Goal: Use online tool/utility: Utilize a website feature to perform a specific function

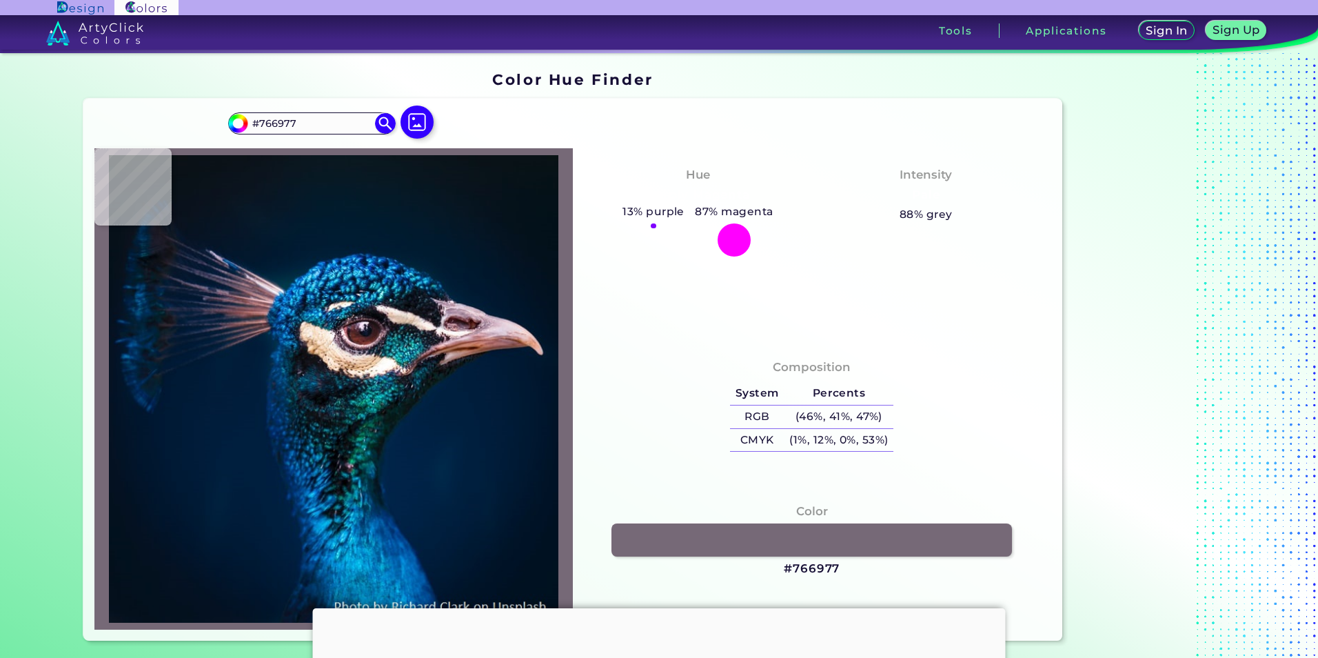
type input "#312c3e"
type input "#312C3E"
type input "#2b2a3e"
type input "#2B2A3E"
type input "#1f374e"
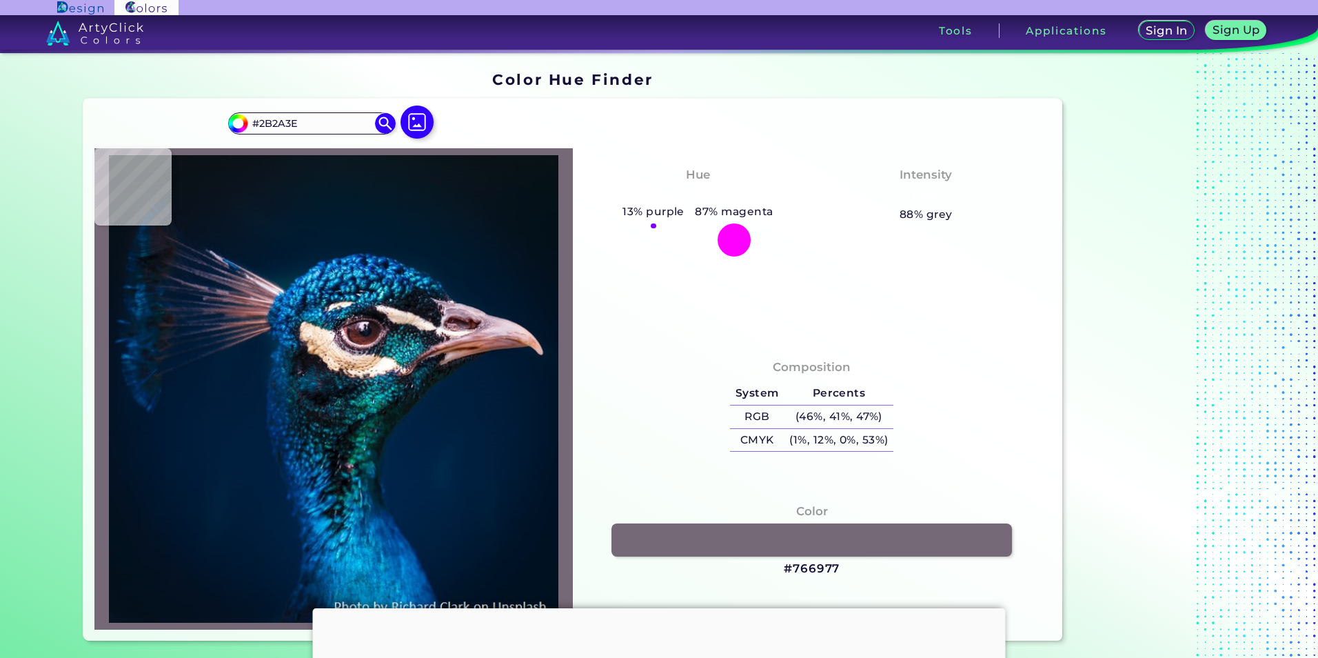
type input "#1F374E"
type input "#2d4f68"
type input "#2D4F68"
type input "#023651"
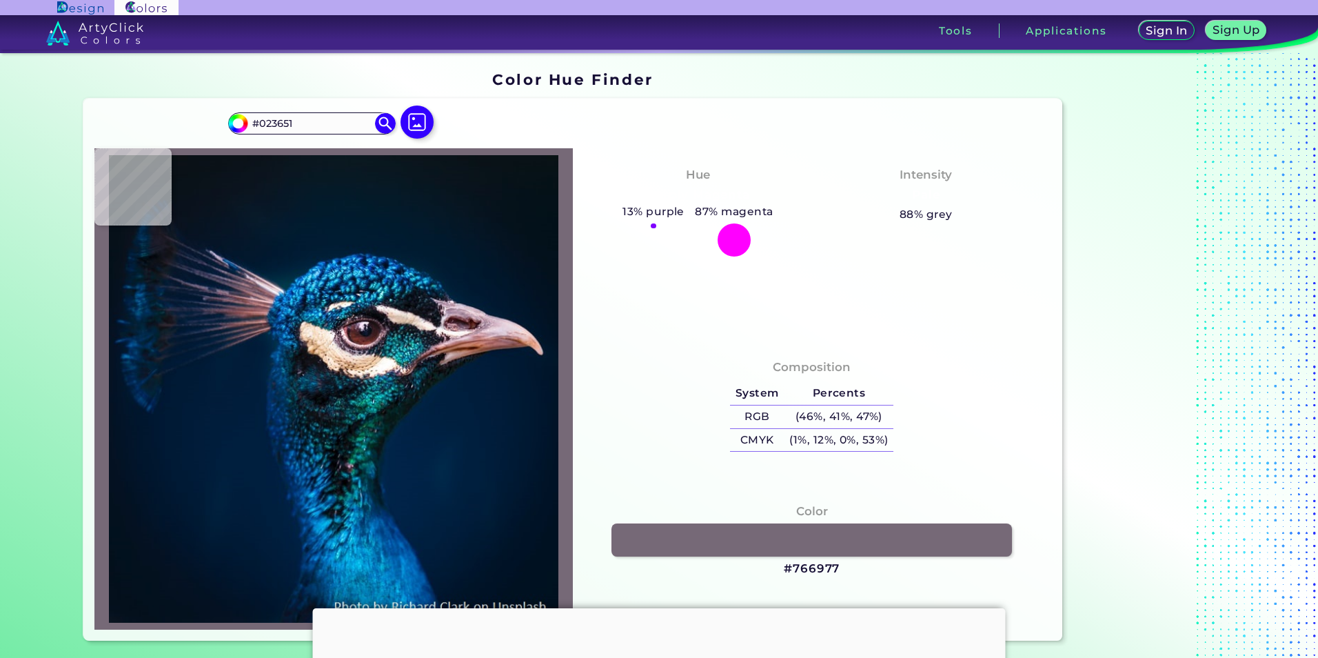
type input "#003853"
type input "#044f6b"
type input "#044F6B"
type input "#0b6a83"
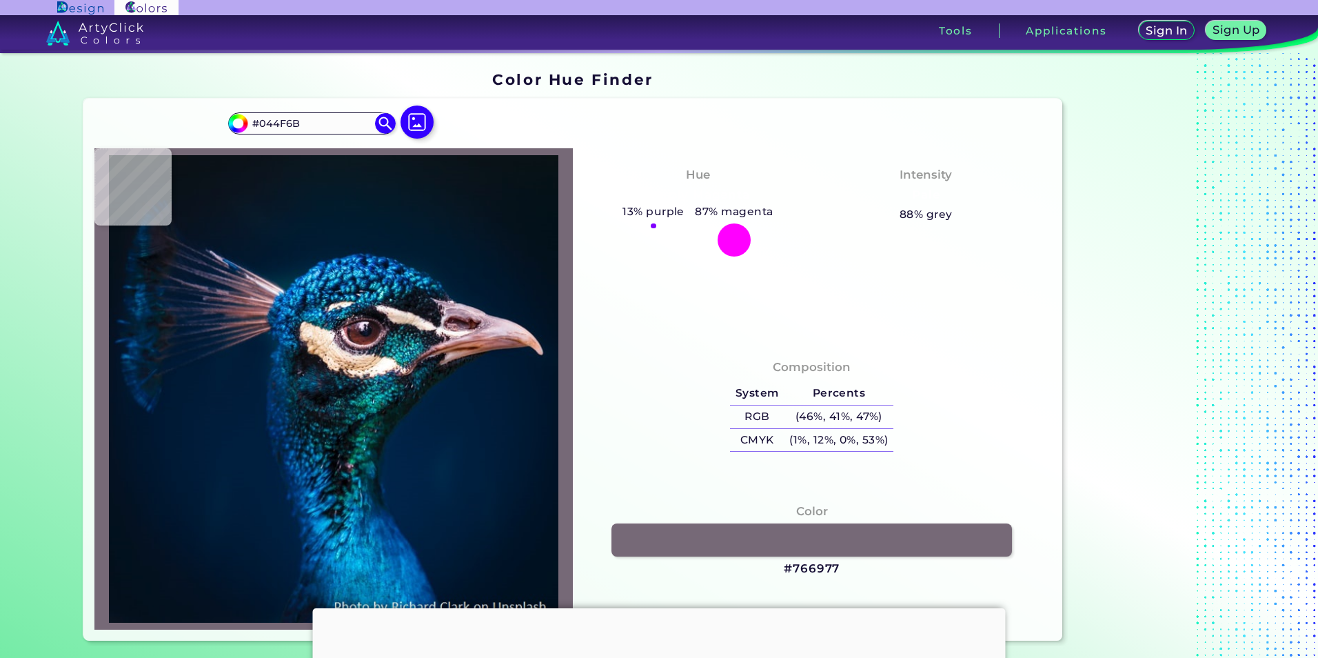
type input "#0B6A83"
type input "#1d8297"
type input "#1D8297"
type input "#145d79"
type input "#145D79"
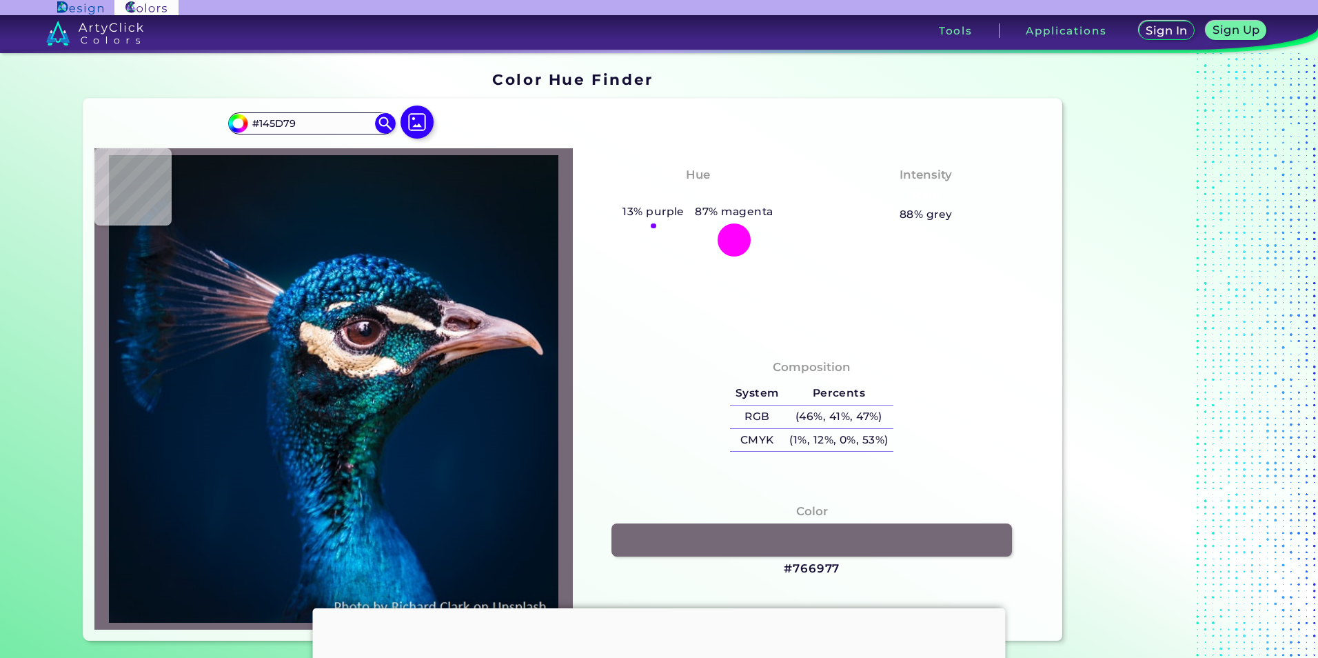
type input "#085b82"
type input "#085B82"
type input "#157da2"
type input "#157DA2"
type input "#2ebcdf"
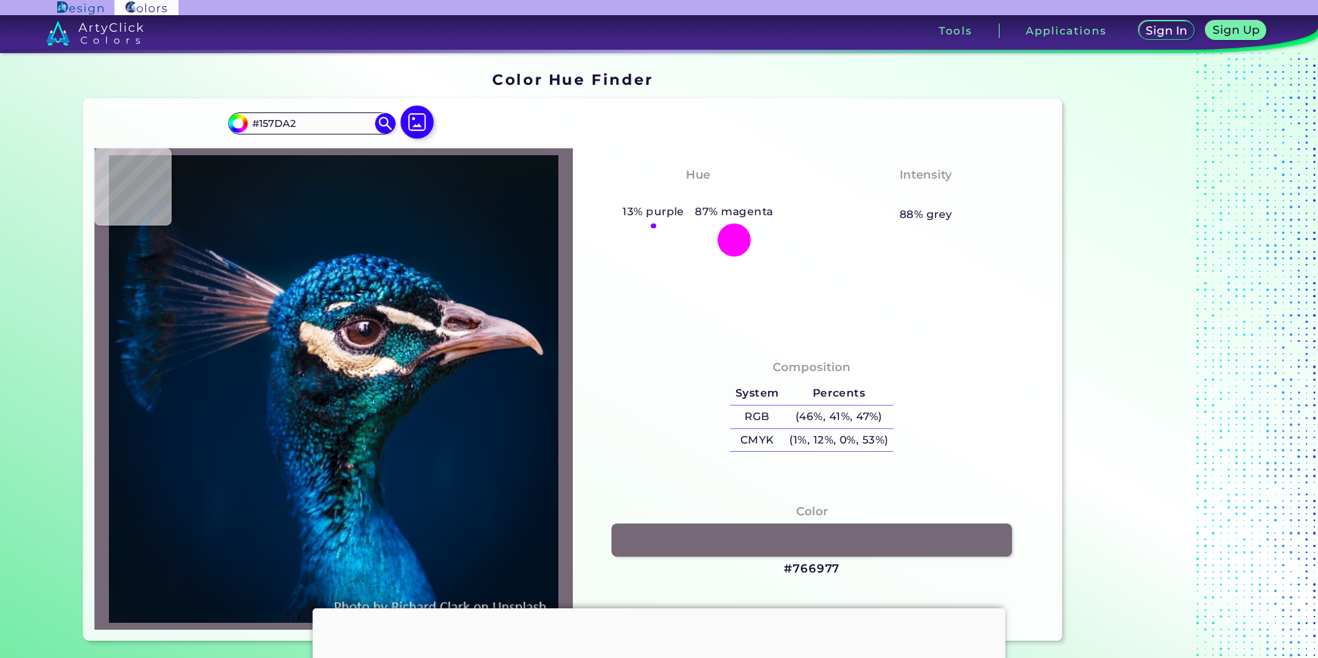
type input "#2EBCDF"
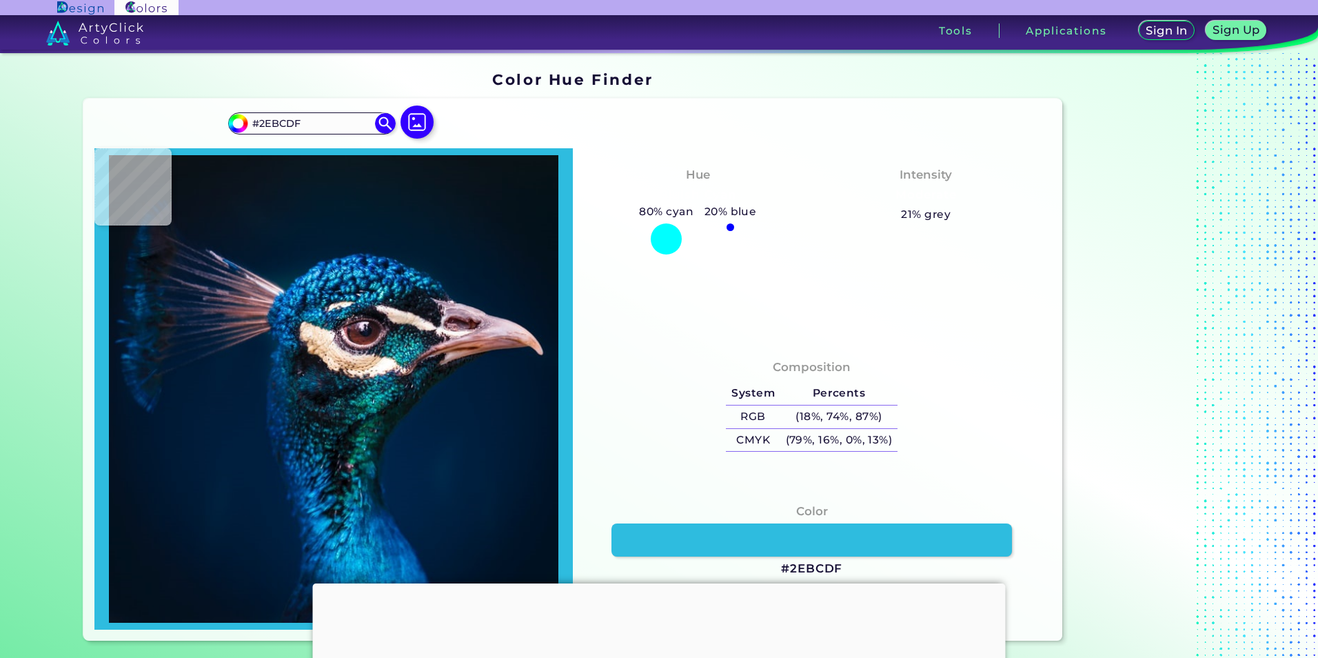
type input "#2abee8"
type input "#2ABEE8"
type input "#28b8e3"
type input "#28B8E3"
type input "#1496c8"
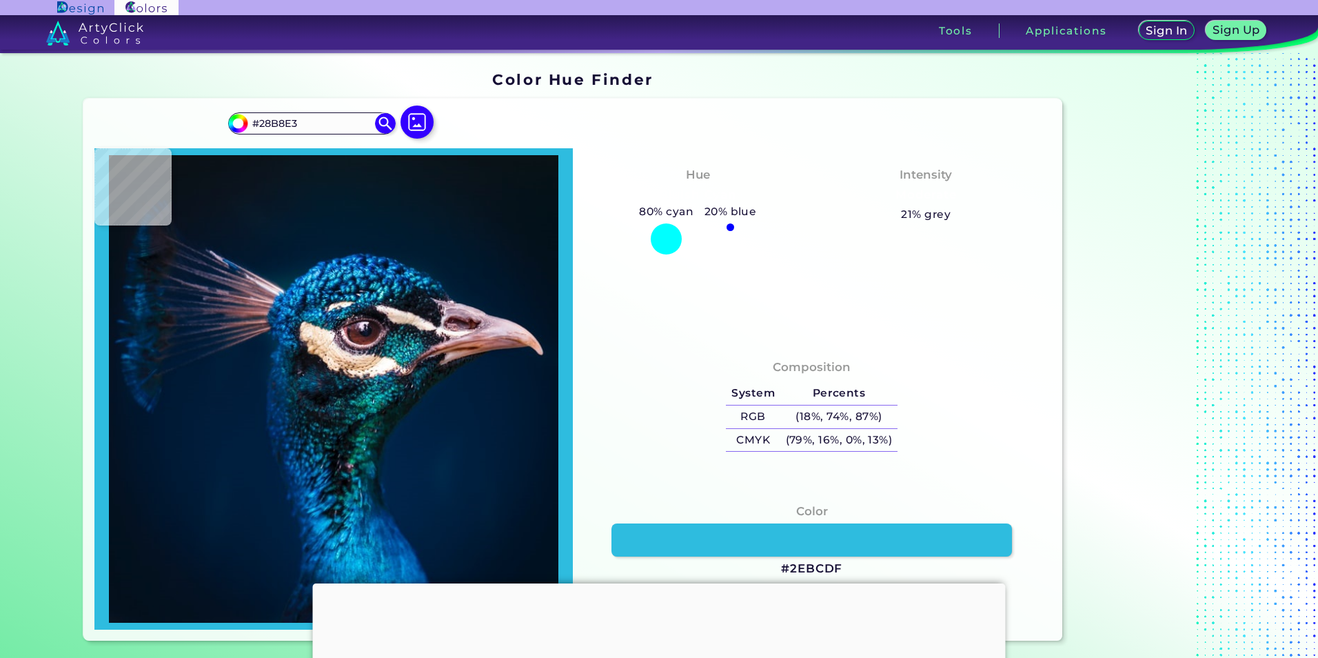
type input "#1496C8"
type input "#076f9a"
type input "#076F9A"
type input "#1e7497"
type input "#1E7497"
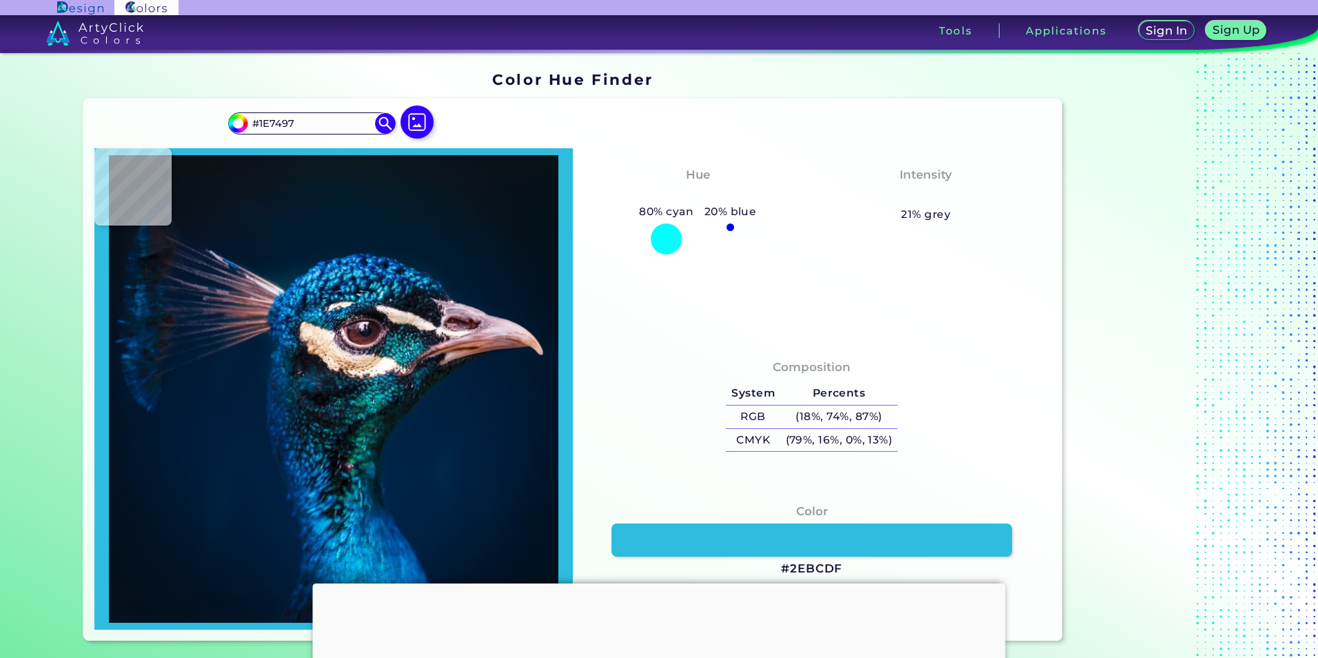
type input "#04324c"
type input "#04324C"
type input "#03152d"
type input "#03152D"
type input "#041732"
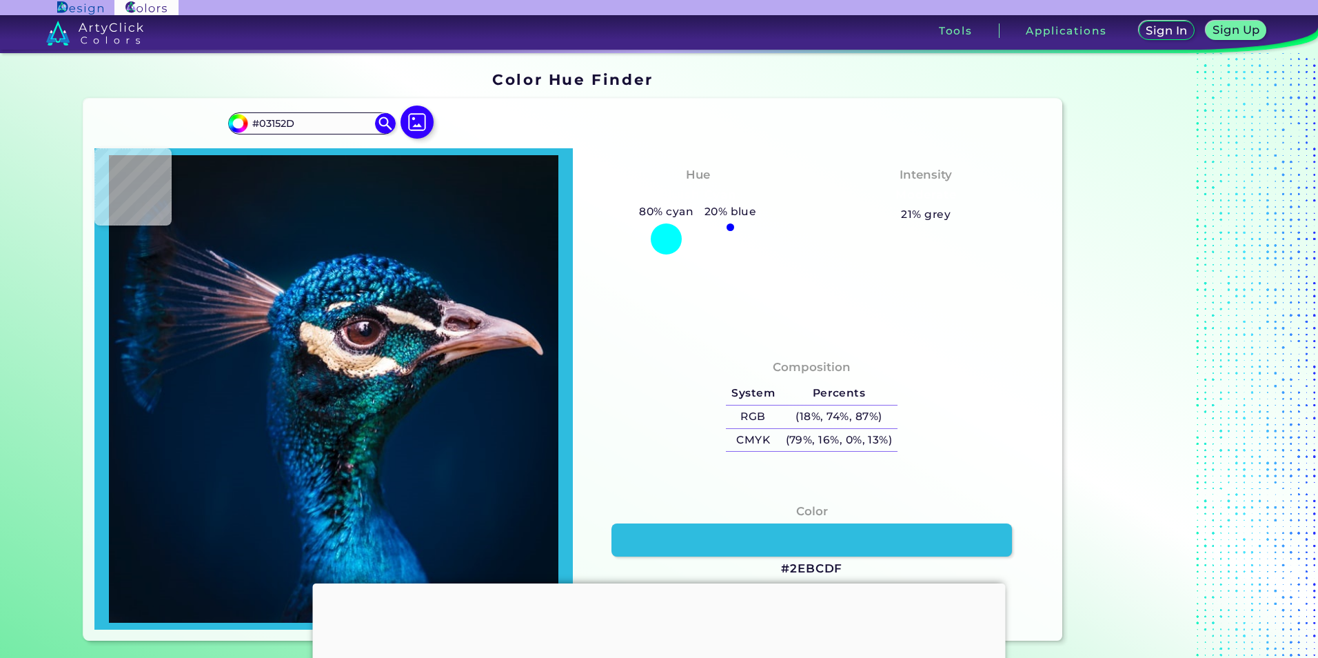
type input "#041732"
type input "#051128"
type input "#071e34"
type input "#071E34"
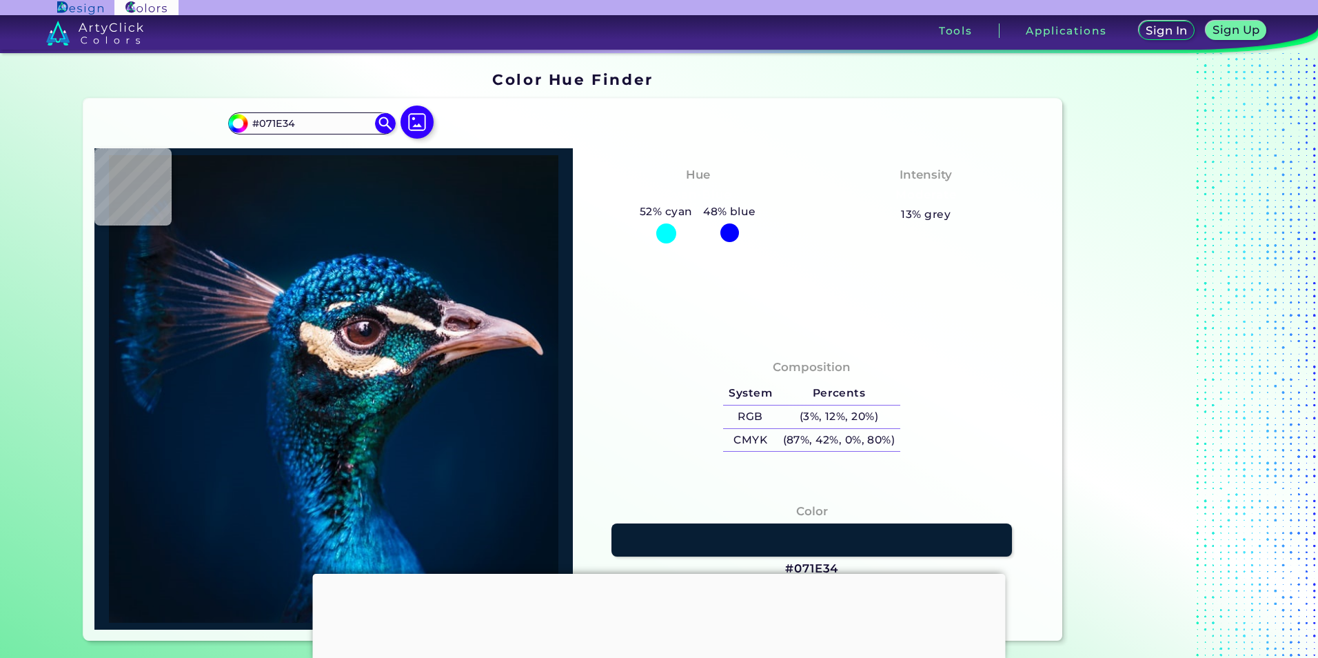
type input "#052842"
type input "#00172d"
type input "#00172D"
type input "#001026"
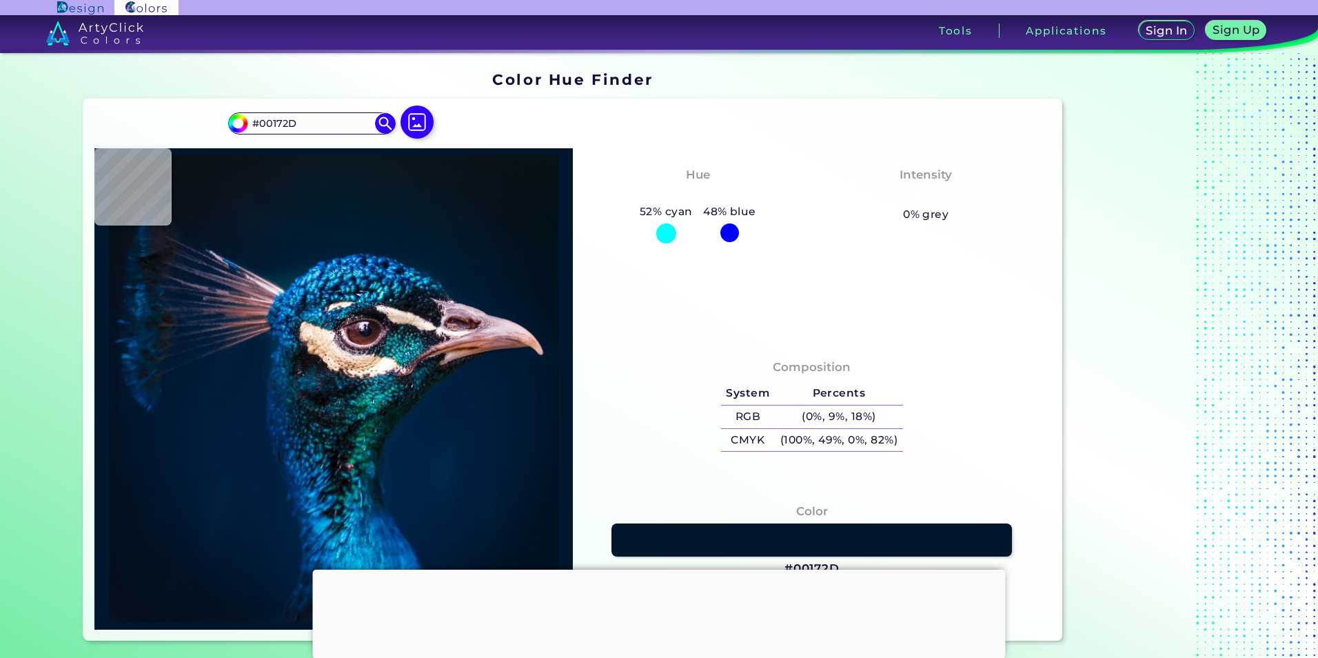
type input "#001026"
type input "#031225"
type input "#051126"
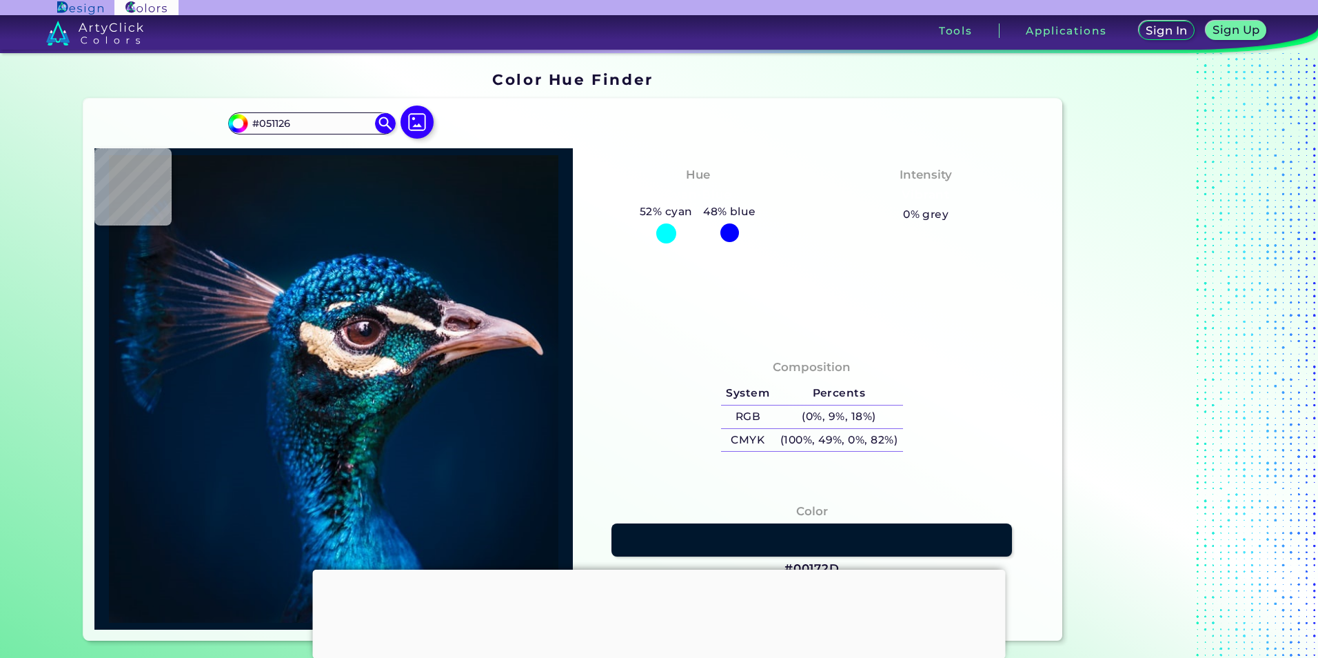
type input "#011025"
type input "#438aad"
type input "#438AAD"
type input "#279ec6"
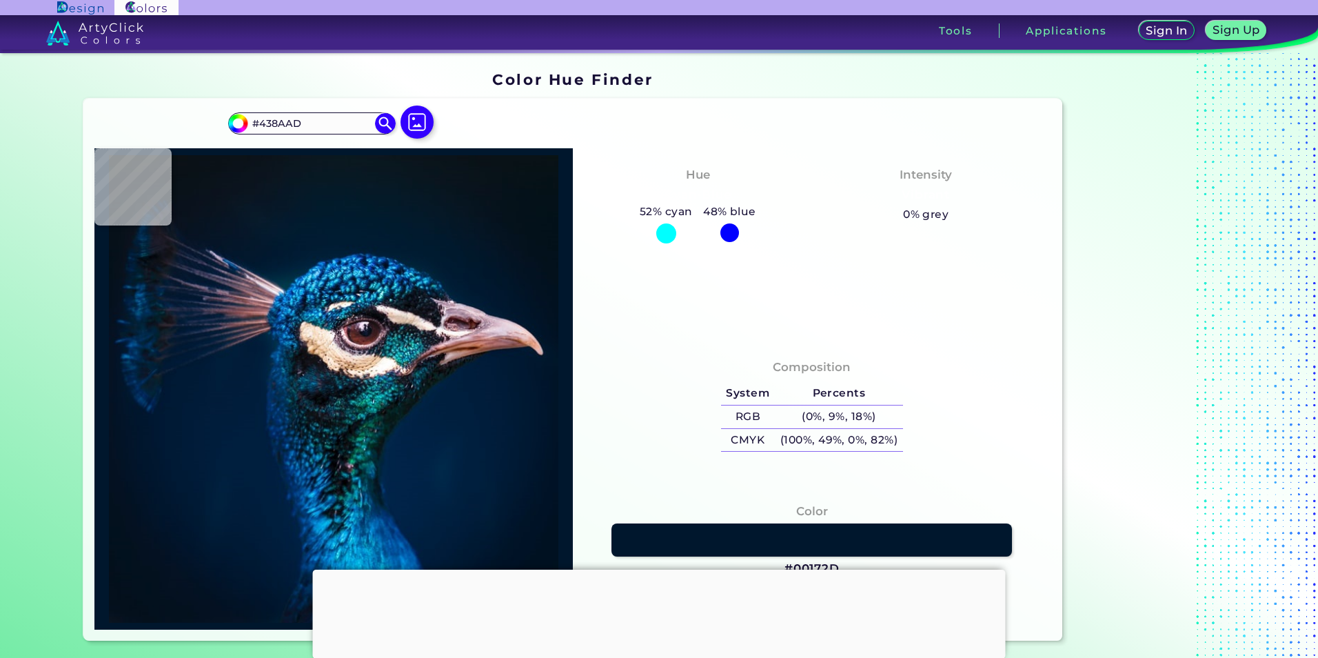
type input "#279EC6"
type input "#23a3c4"
type input "#23A3C4"
type input "#015177"
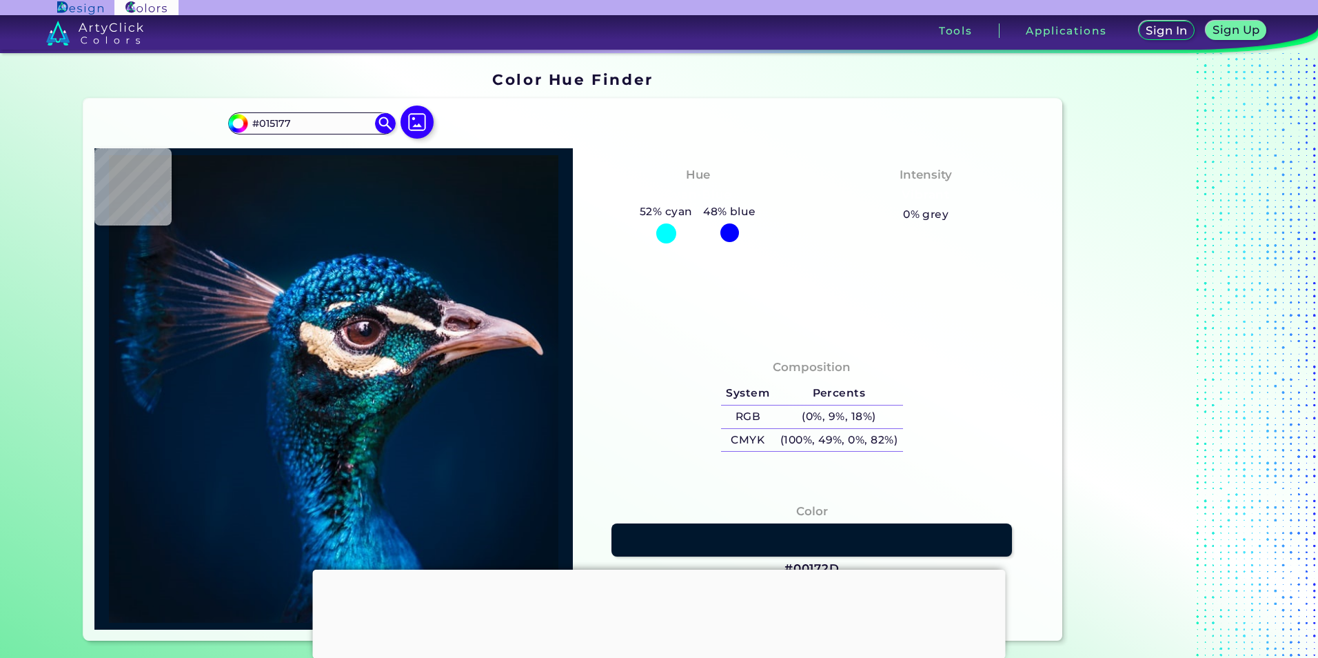
type input "#032f51"
type input "#032F51"
type input "#11314f"
type input "#11314F"
type input "#316980"
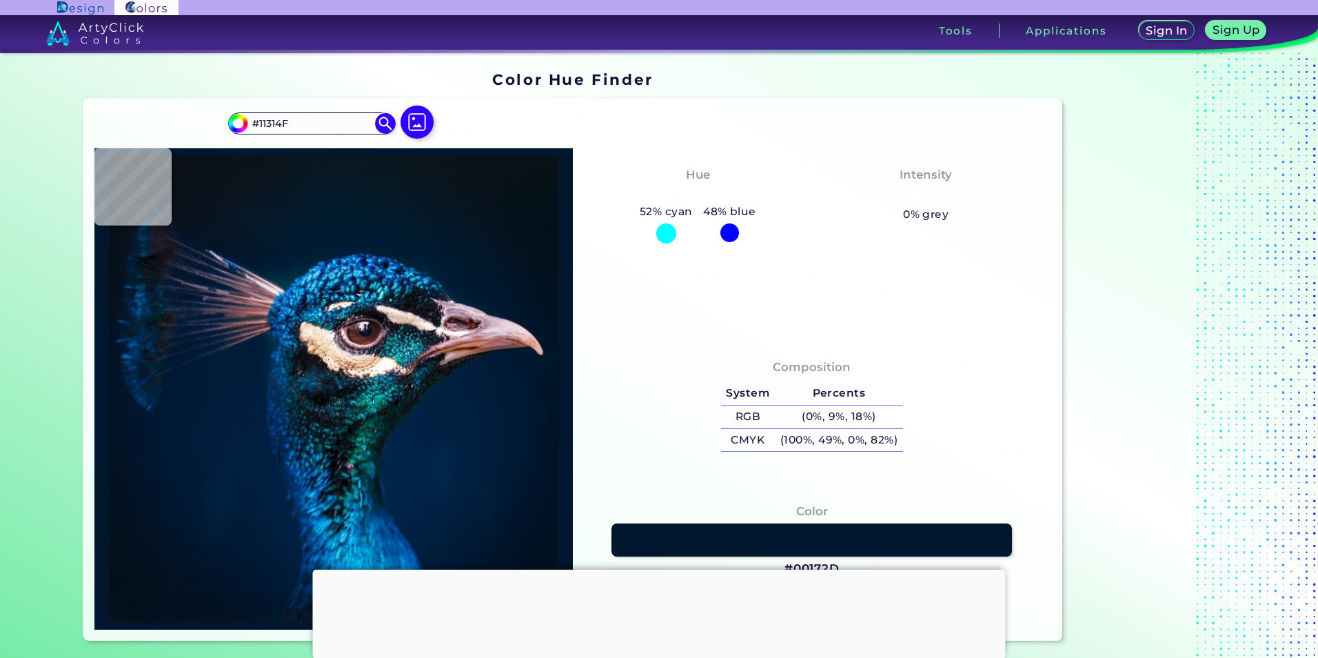
type input "#316980"
type input "#2f6e7c"
type input "#2F6E7C"
type input "#295b5f"
type input "#295B5F"
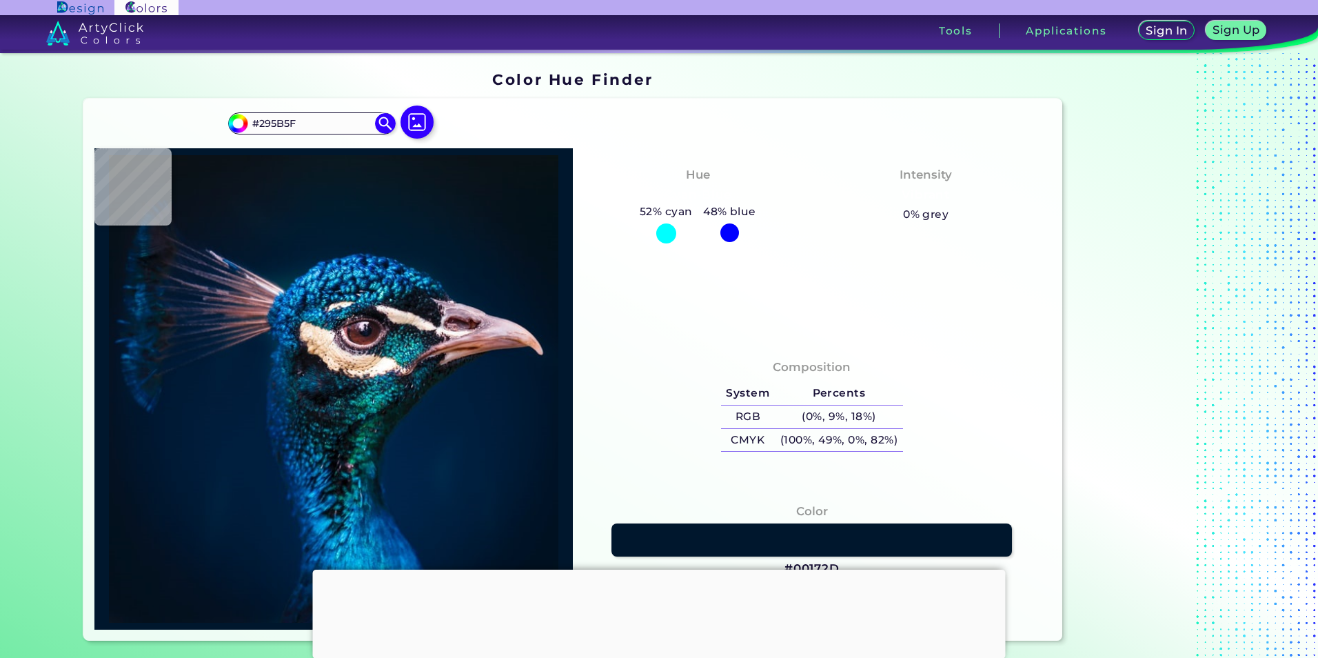
type input "#bbb5be"
type input "#BBB5BE"
type input "#6e626d"
type input "#6E626D"
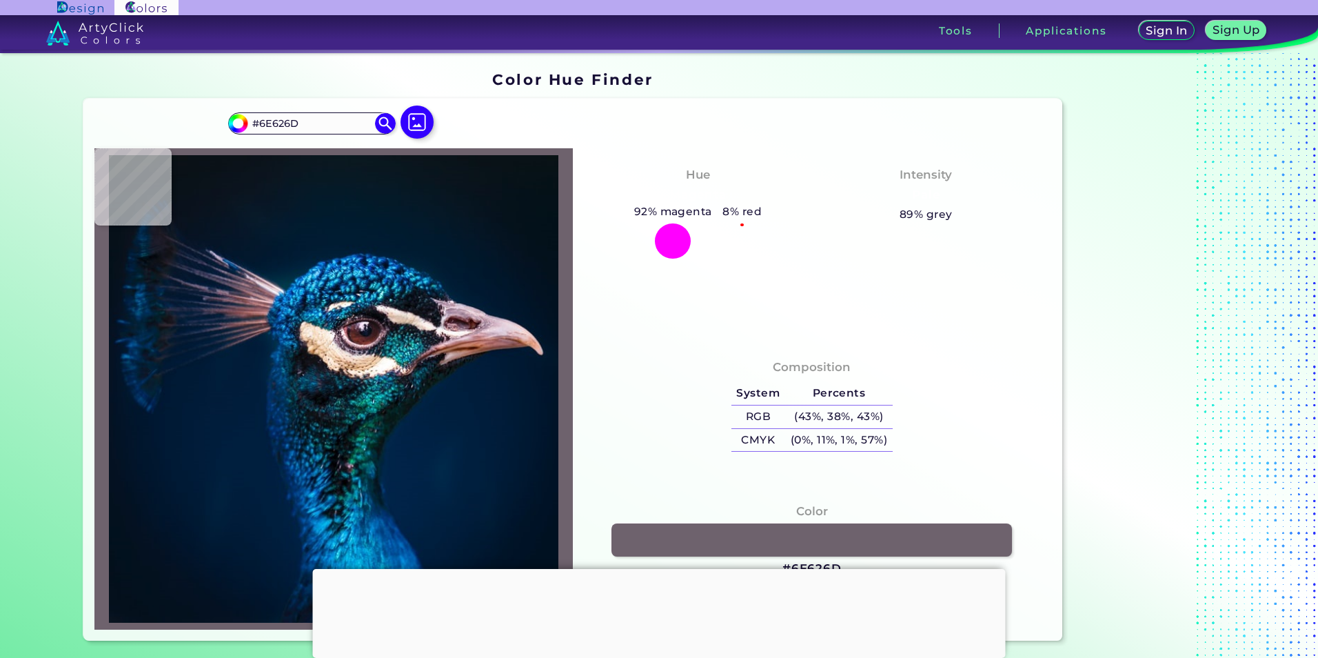
type input "#2d252f"
type input "#2D252F"
type input "#140e18"
type input "#140E18"
type input "#101019"
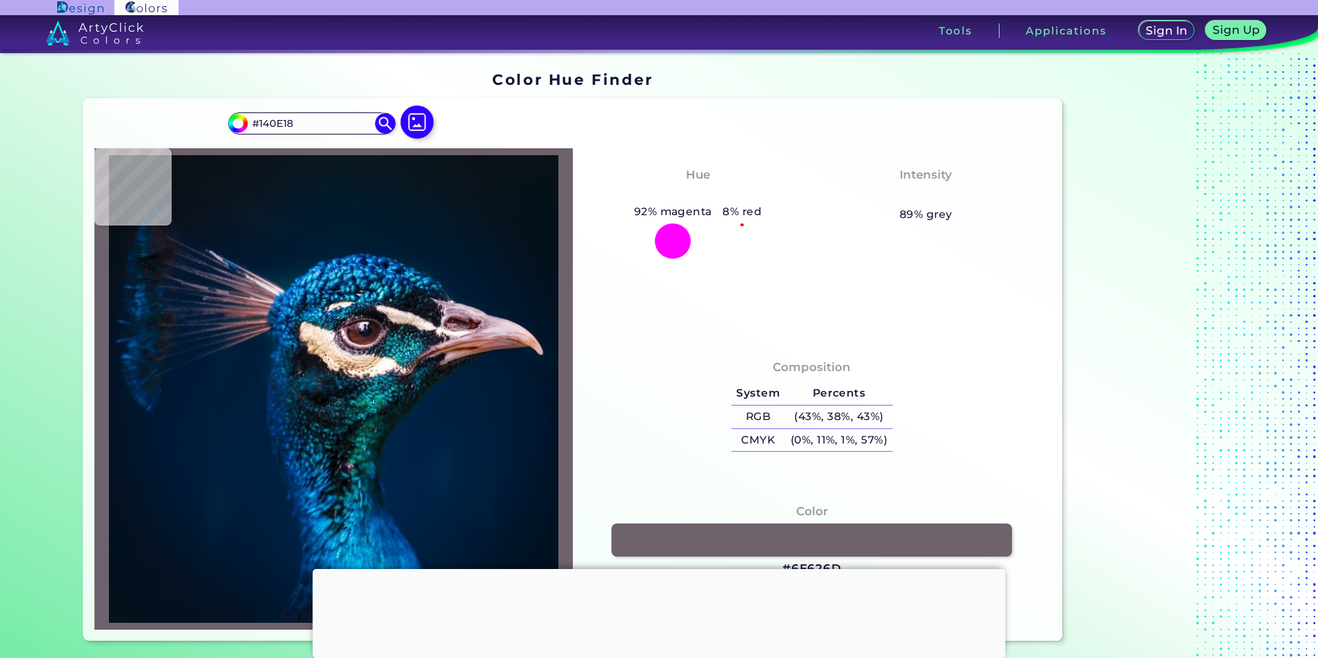
type input "#101019"
type input "#0d0d13"
type input "#0D0D13"
type input "#08090e"
type input "#08090E"
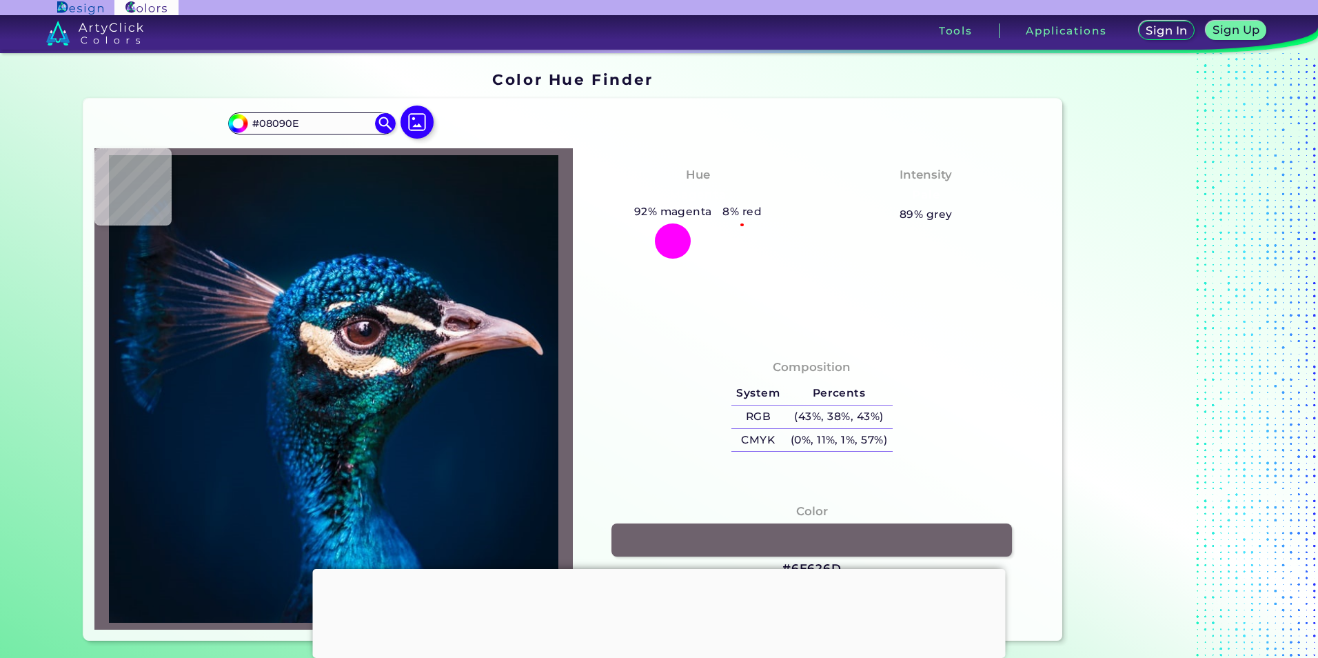
type input "#04080b"
type input "#04080B"
type input "#06080a"
type input "#06080A"
type input "#08060b"
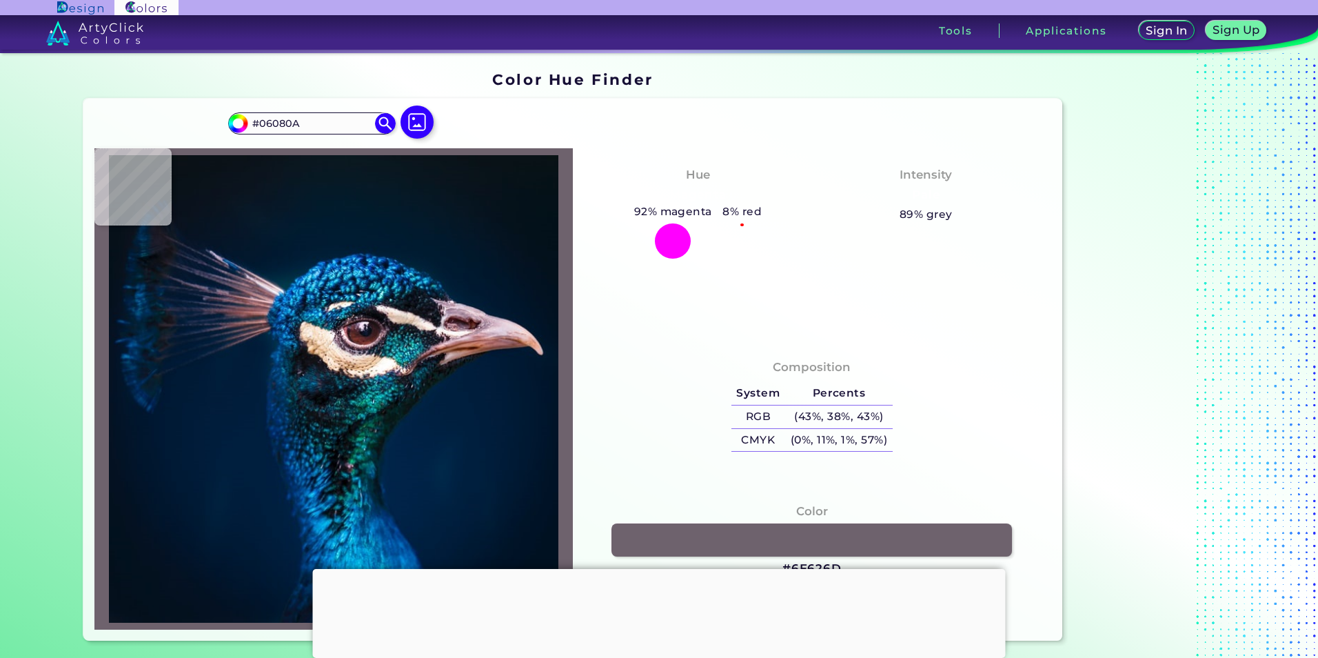
type input "#08060B"
type input "#42363f"
type input "#42363F"
type input "#3e2f37"
type input "#3E2F37"
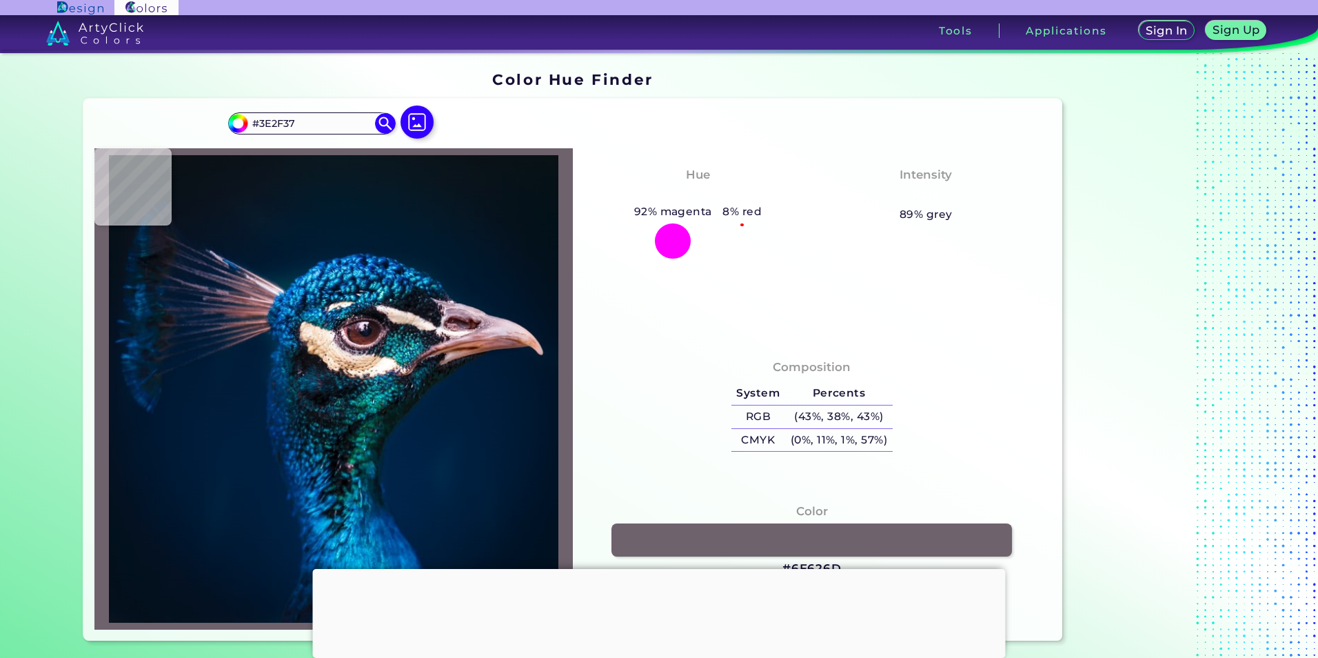
type input "#302026"
type input "#231519"
type input "#26161a"
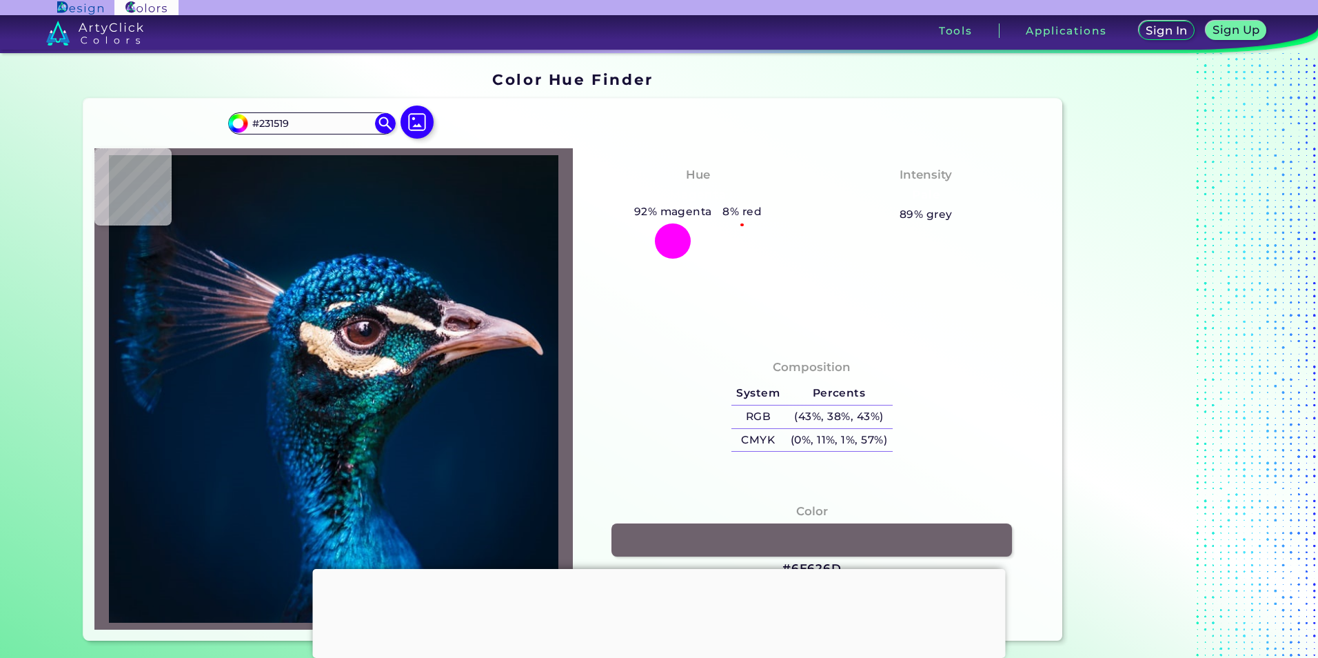
type input "#26161A"
type input "#2c171d"
type input "#2C171D"
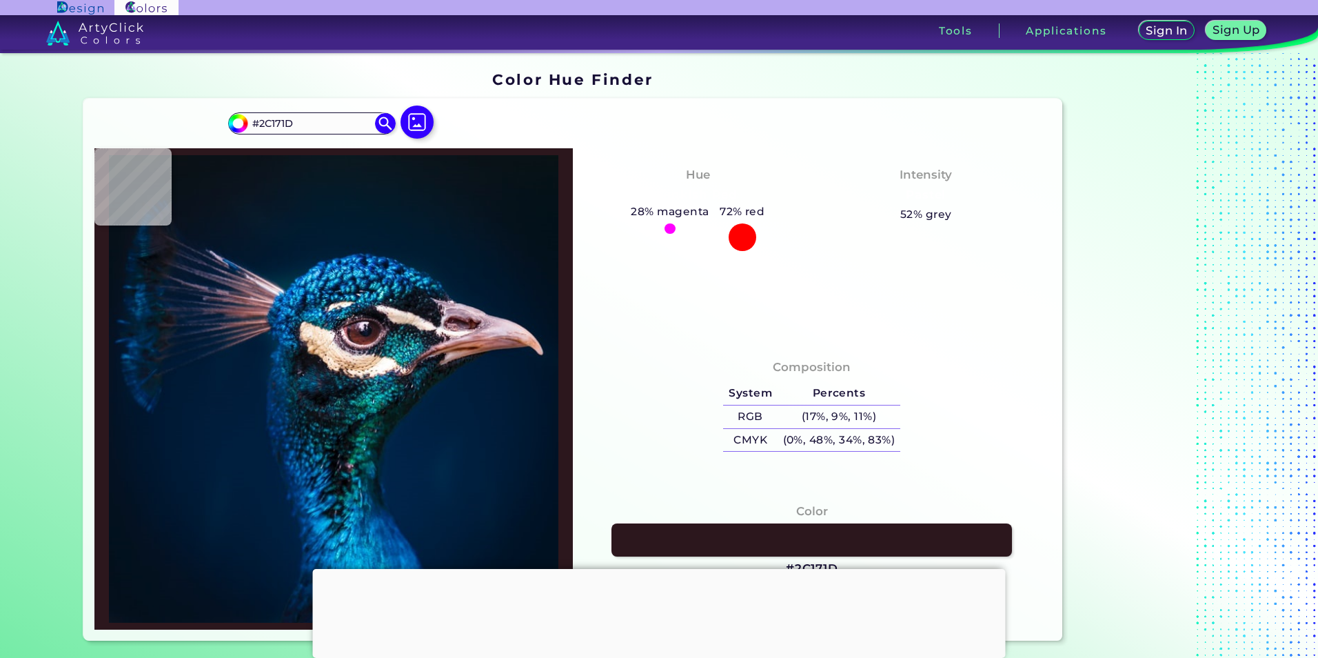
type input "#2b181f"
type input "#2B181F"
type input "#2a171f"
type input "#2A171F"
type input "#2d2129"
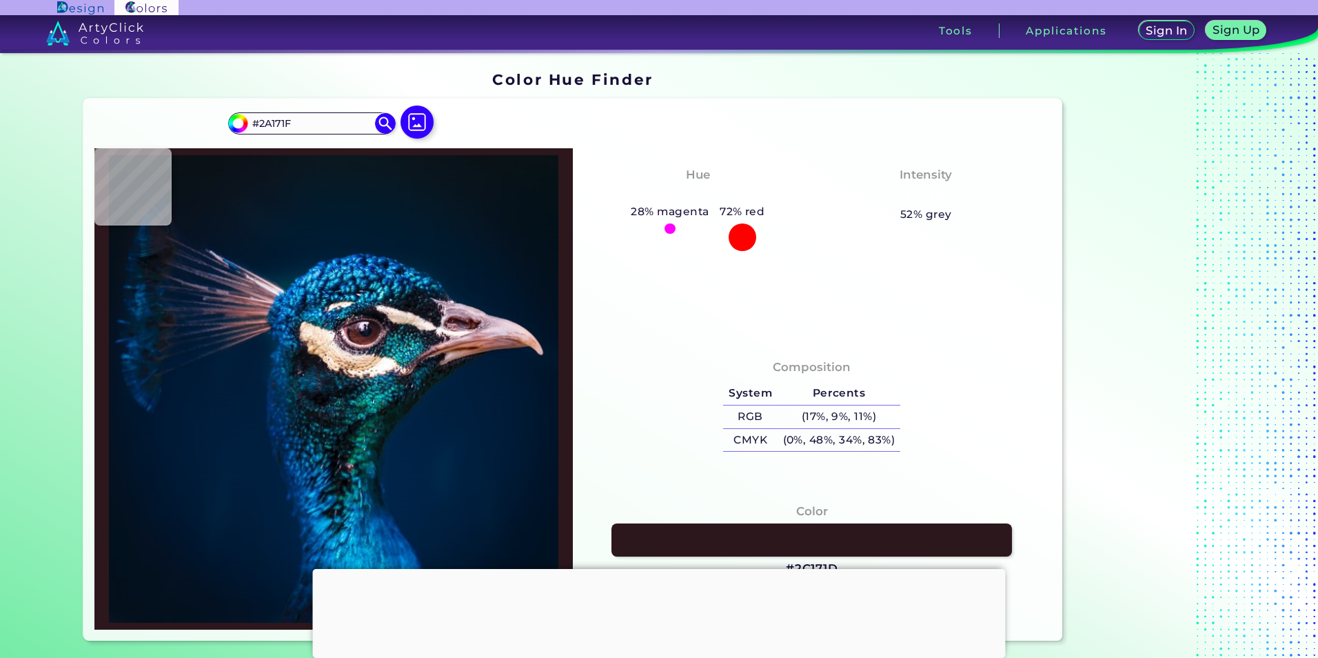
type input "#2D2129"
type input "#271e26"
type input "#271E26"
type input "#111119"
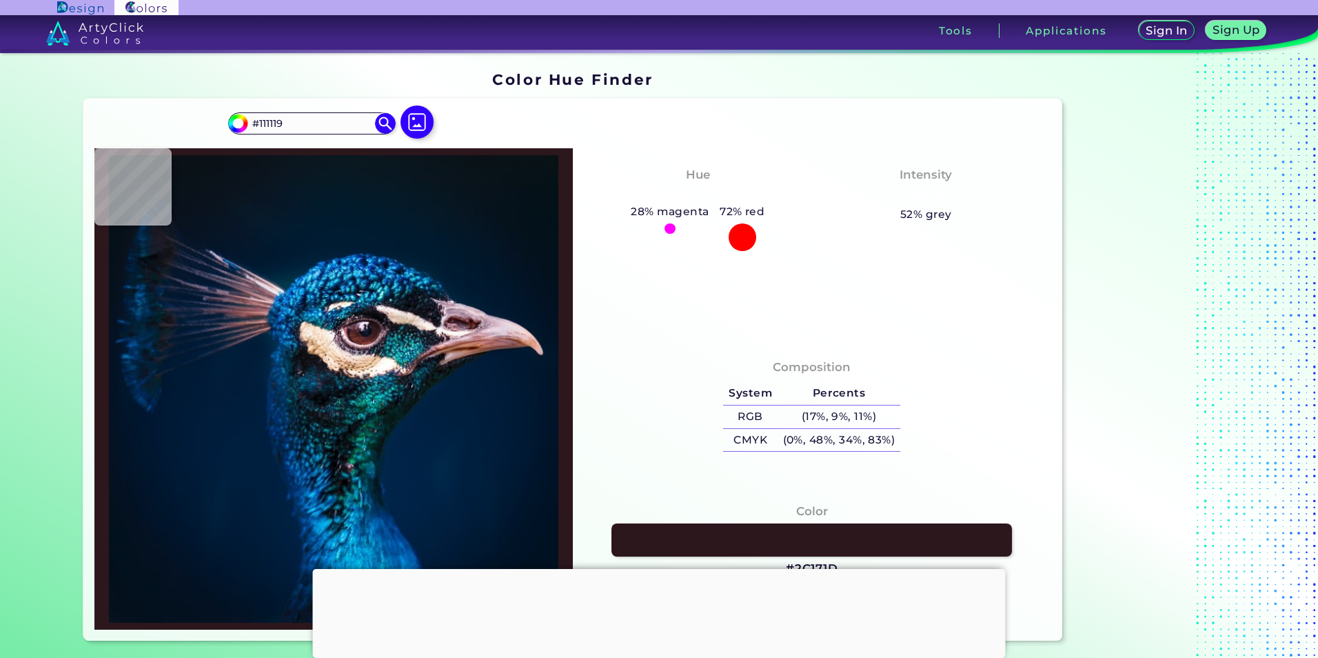
type input "#070e16"
type input "#070E16"
type input "#050c15"
type input "#050C15"
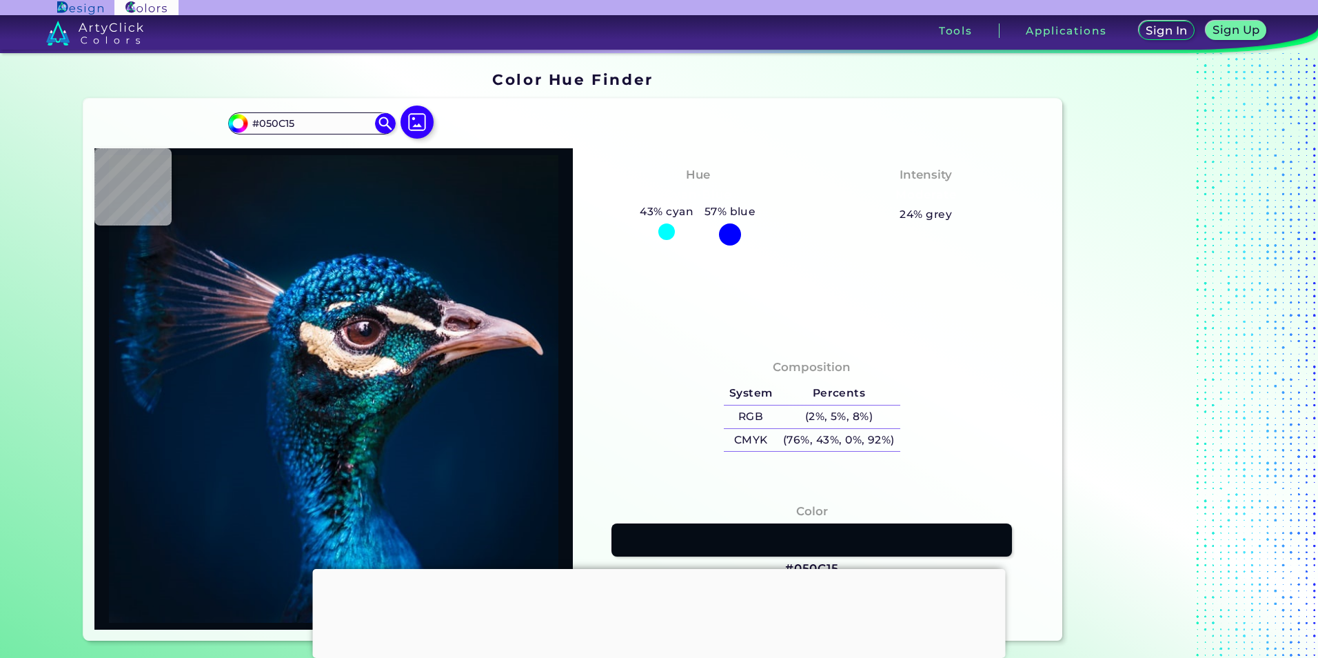
type input "#09101a"
type input "#09101A"
type input "#0b101a"
type input "#0B101A"
type input "#0c101c"
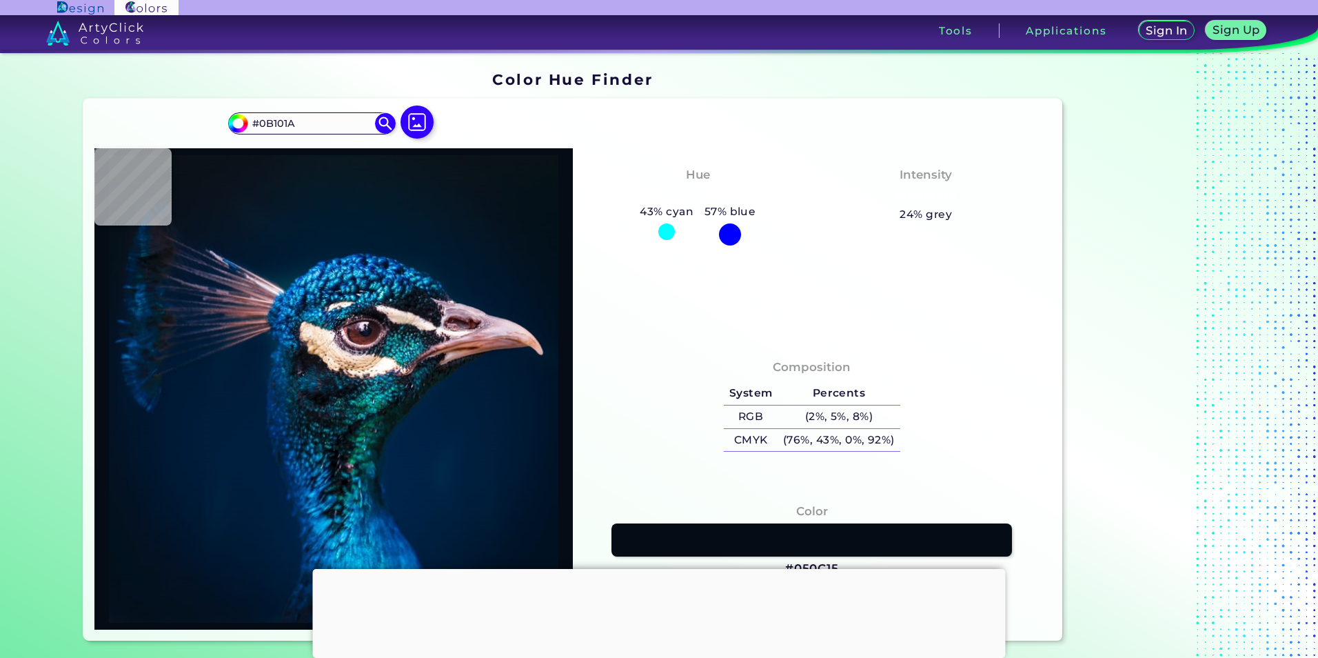
type input "#0C101C"
type input "#0d1320"
type input "#0D1320"
type input "#0b121d"
type input "#0B121D"
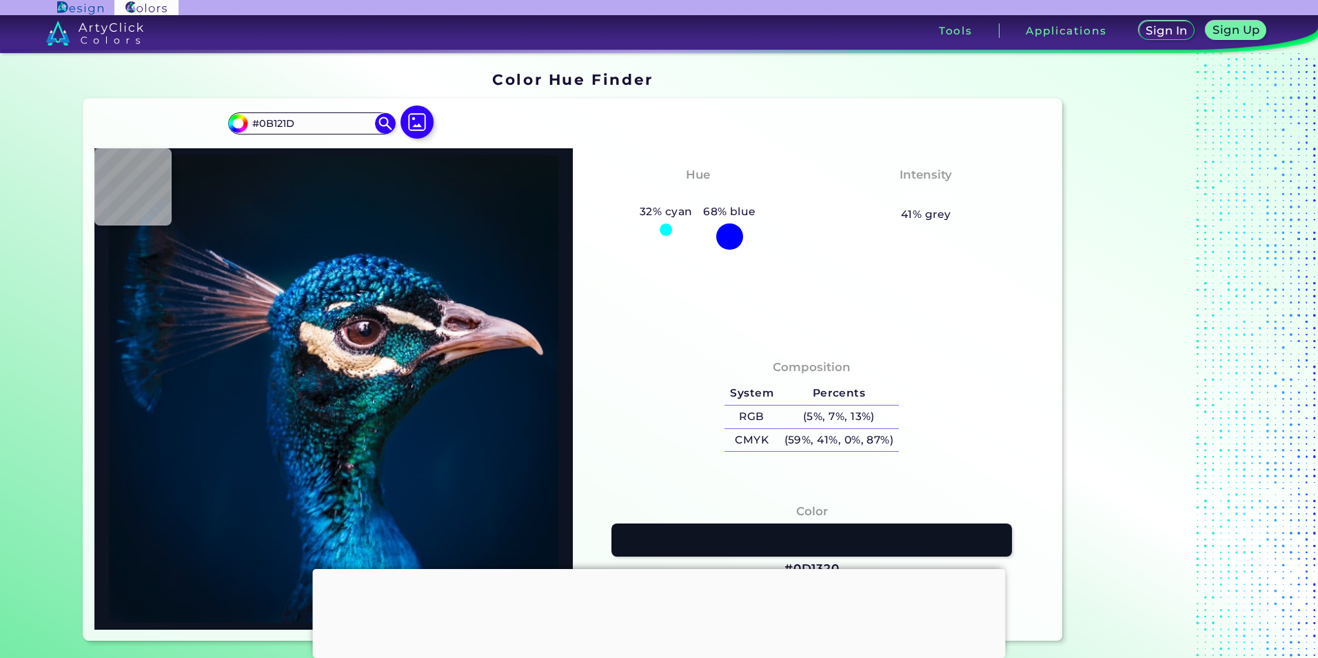
type input "#0d0f1c"
type input "#0D0F1C"
type input "#18111c"
type input "#18111C"
type input "#43242d"
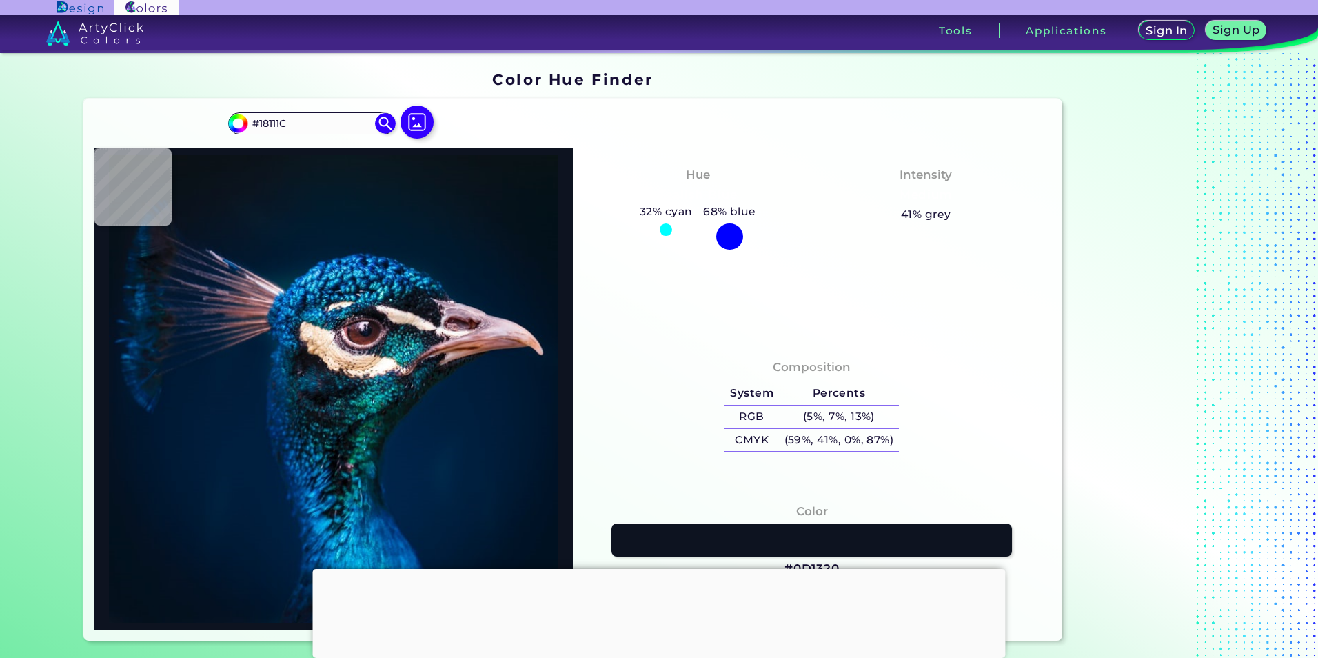
type input "#43242D"
type input "#50282d"
type input "#50282D"
type input "#512629"
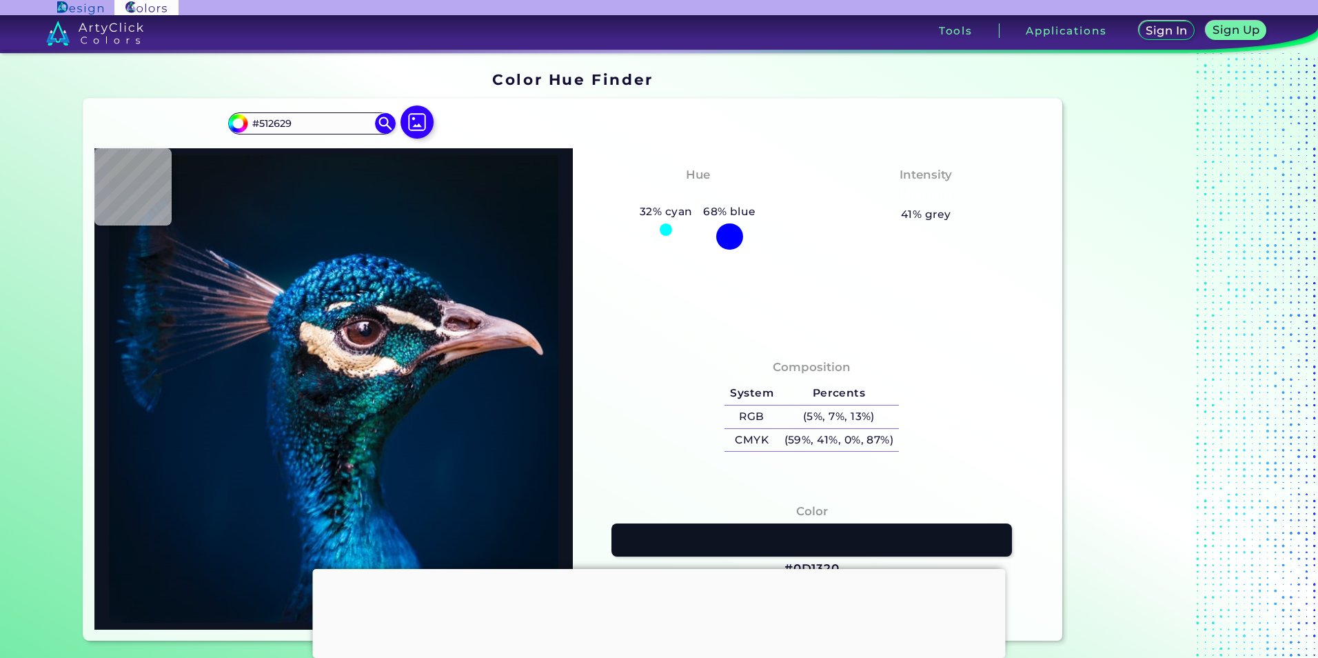
type input "#512427"
type input "#4e2424"
type input "#4E2424"
type input "#4f2623"
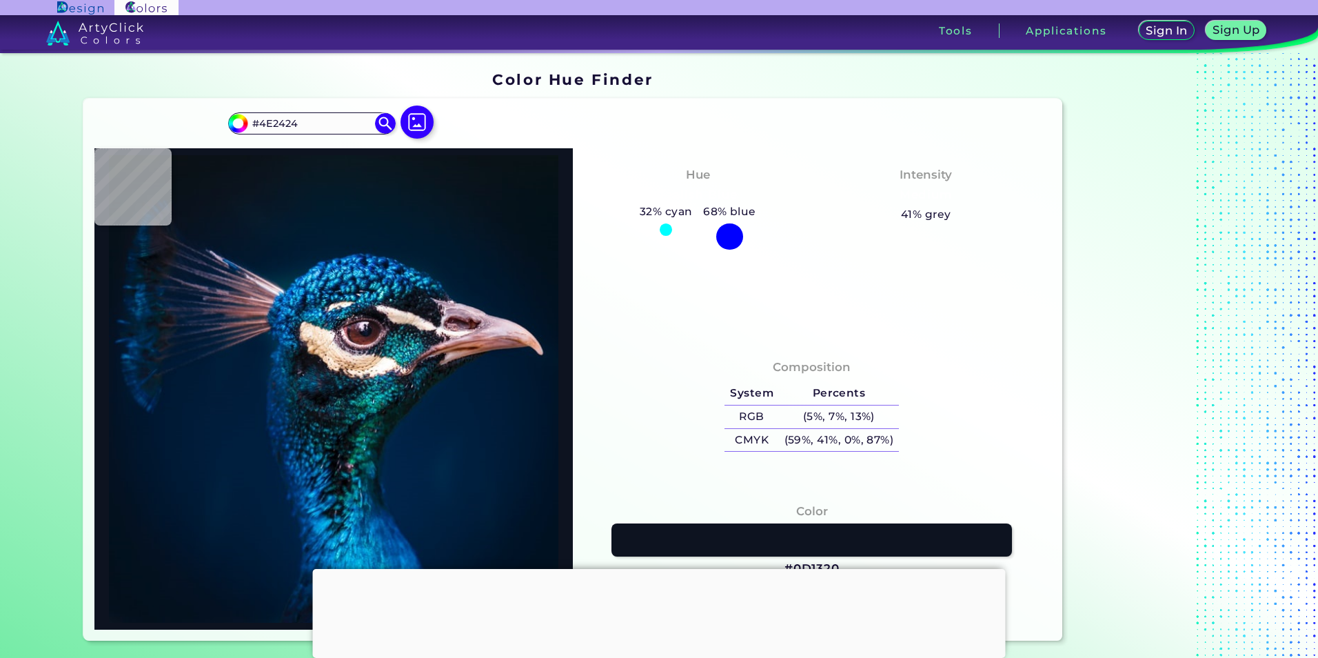
type input "#4F2623"
type input "#623229"
type input "#c38d92"
type input "#C38D92"
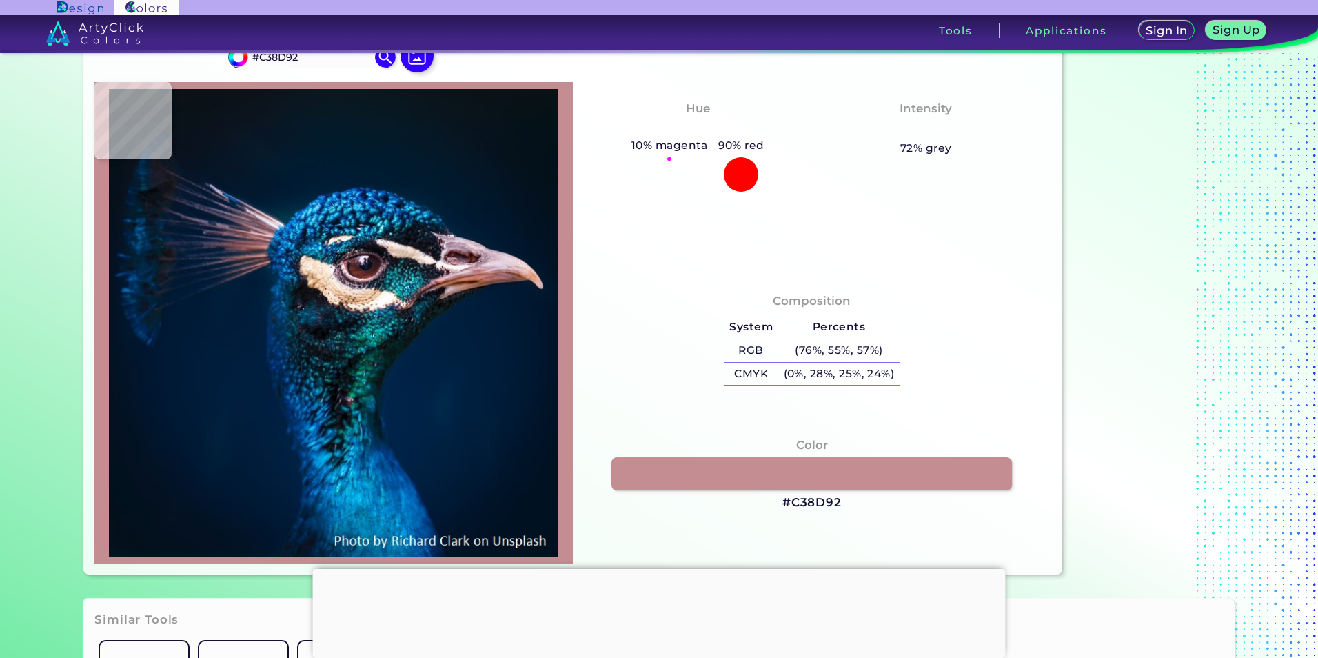
type input "#096a71"
type input "#096A71"
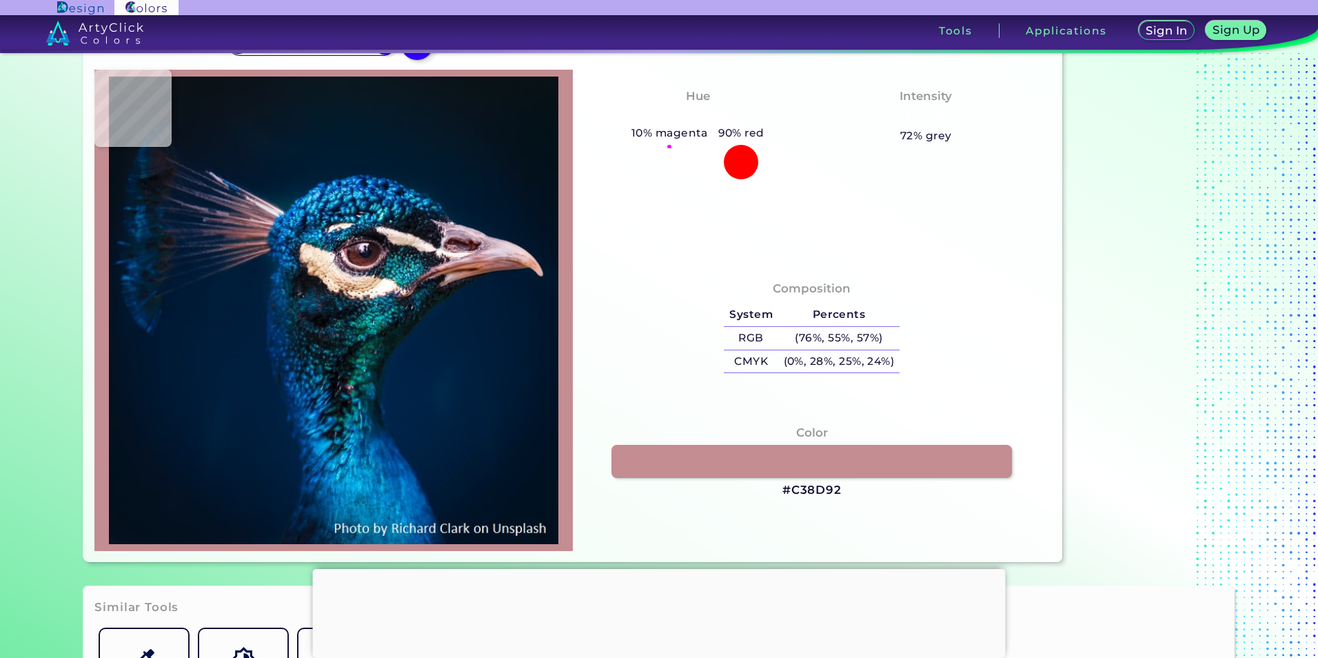
type input "#005244"
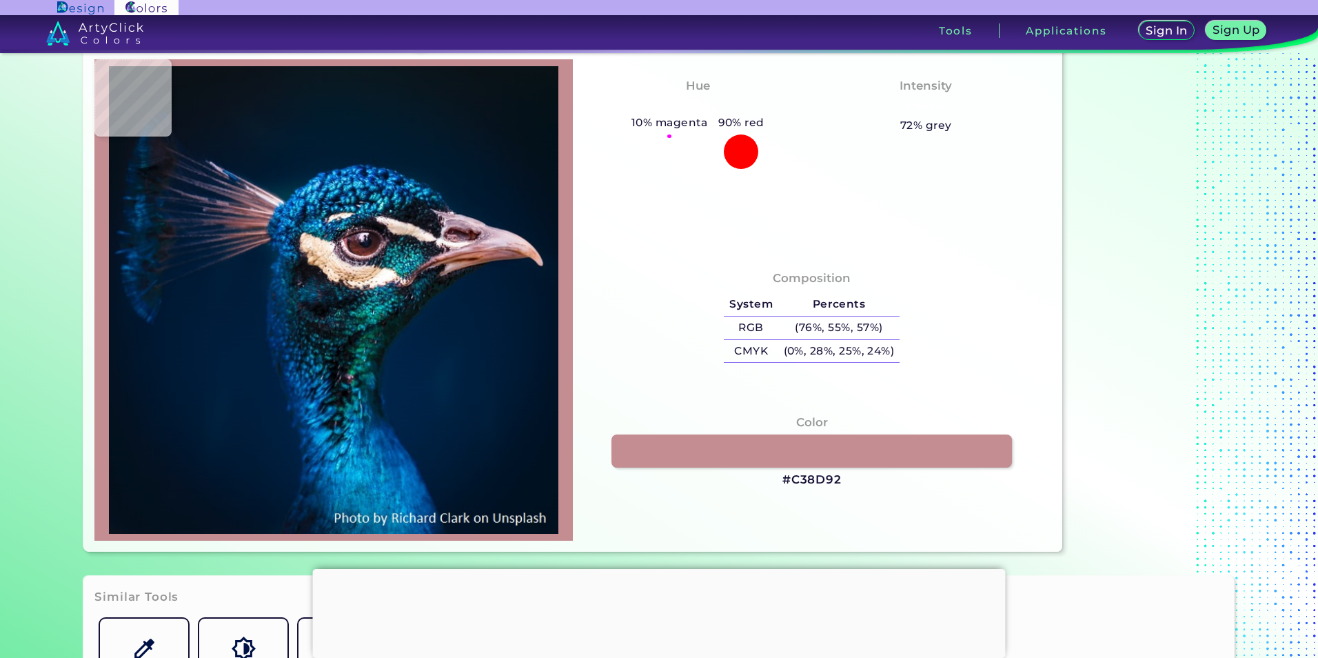
type input "#003635"
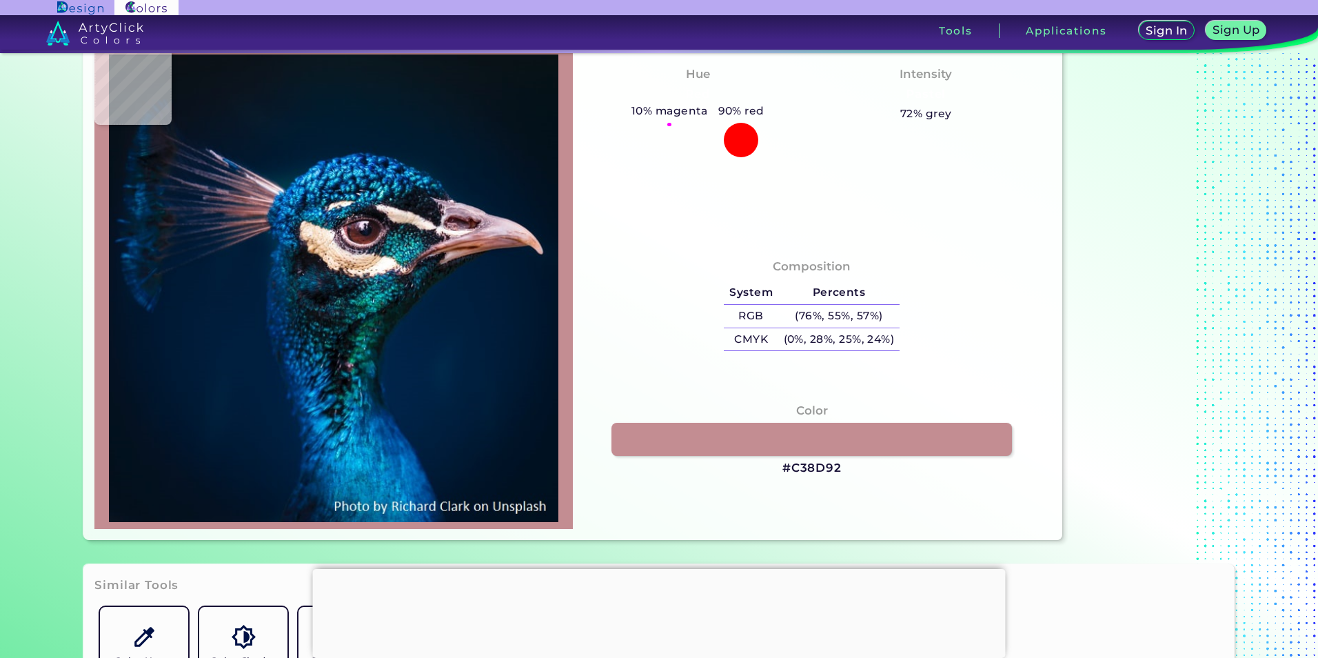
type input "#041d20"
type input "#041D20"
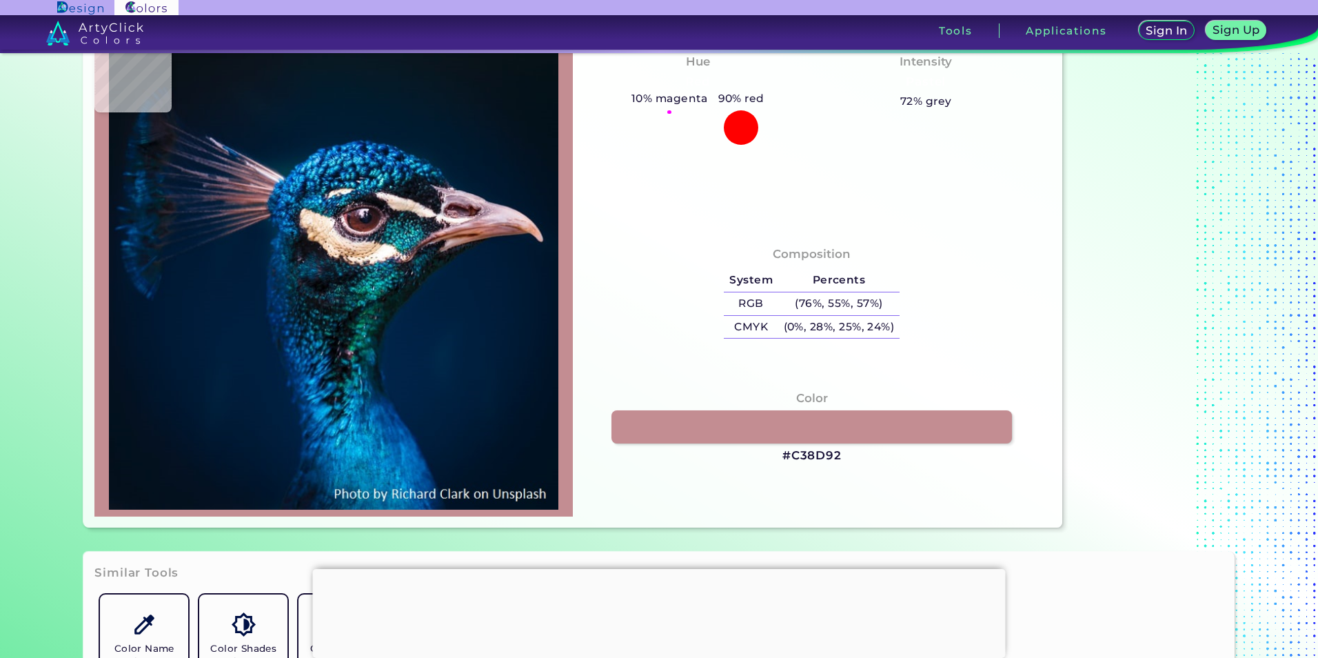
type input "#051923"
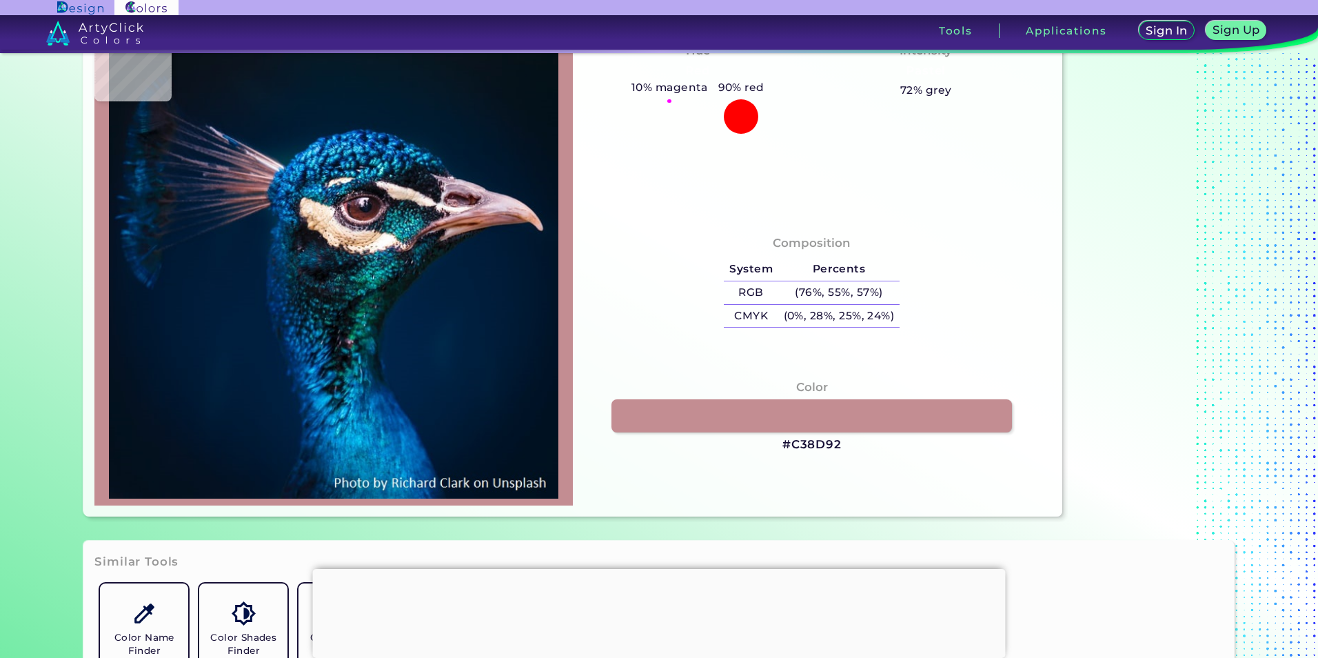
type input "#00264b"
type input "#00264B"
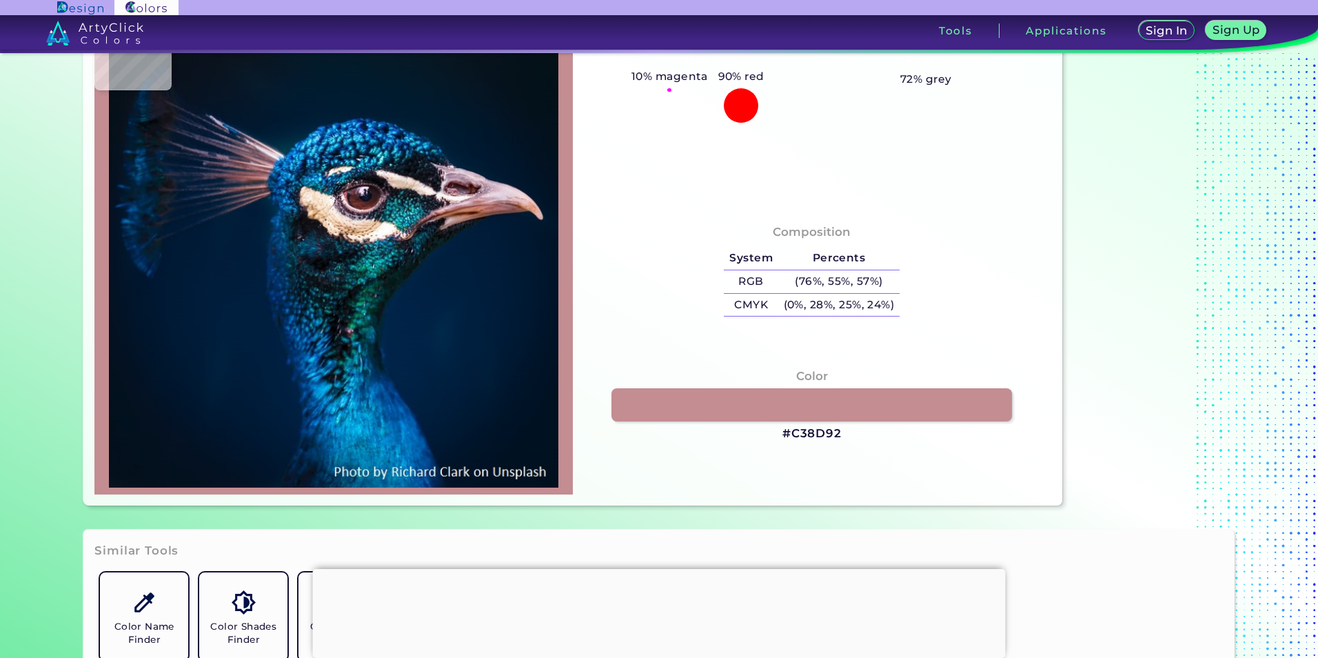
type input "#002448"
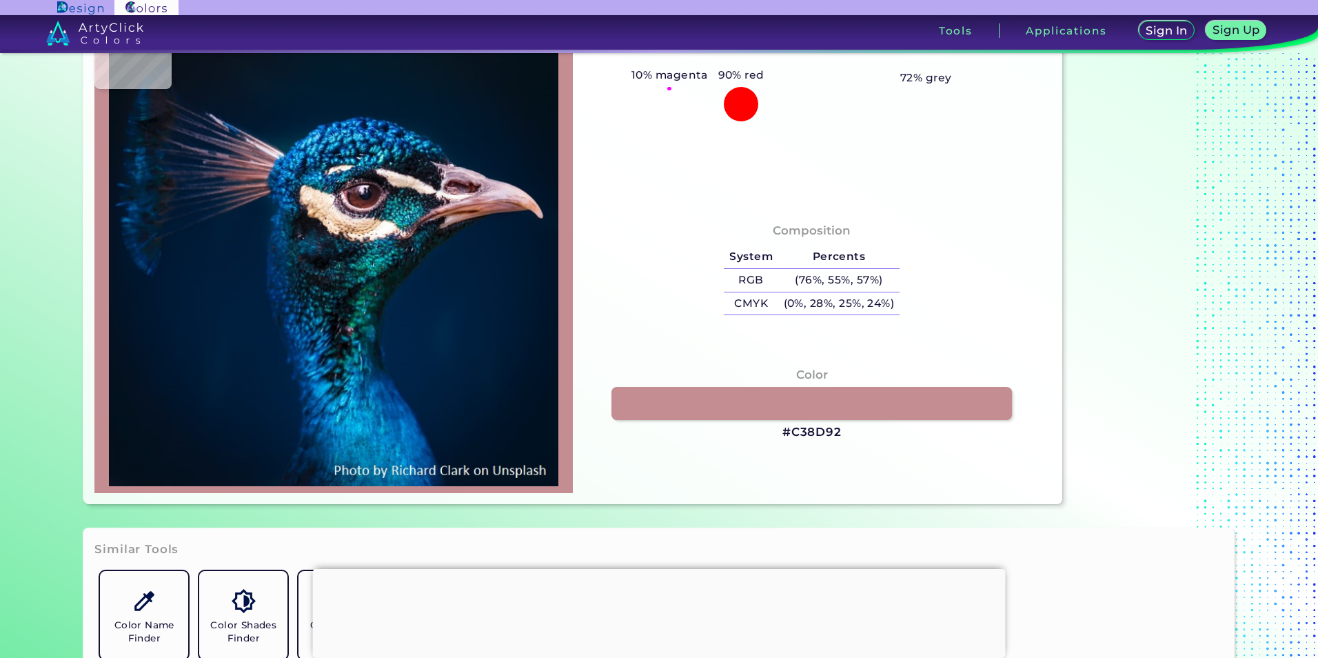
type input "#012348"
type input "#002245"
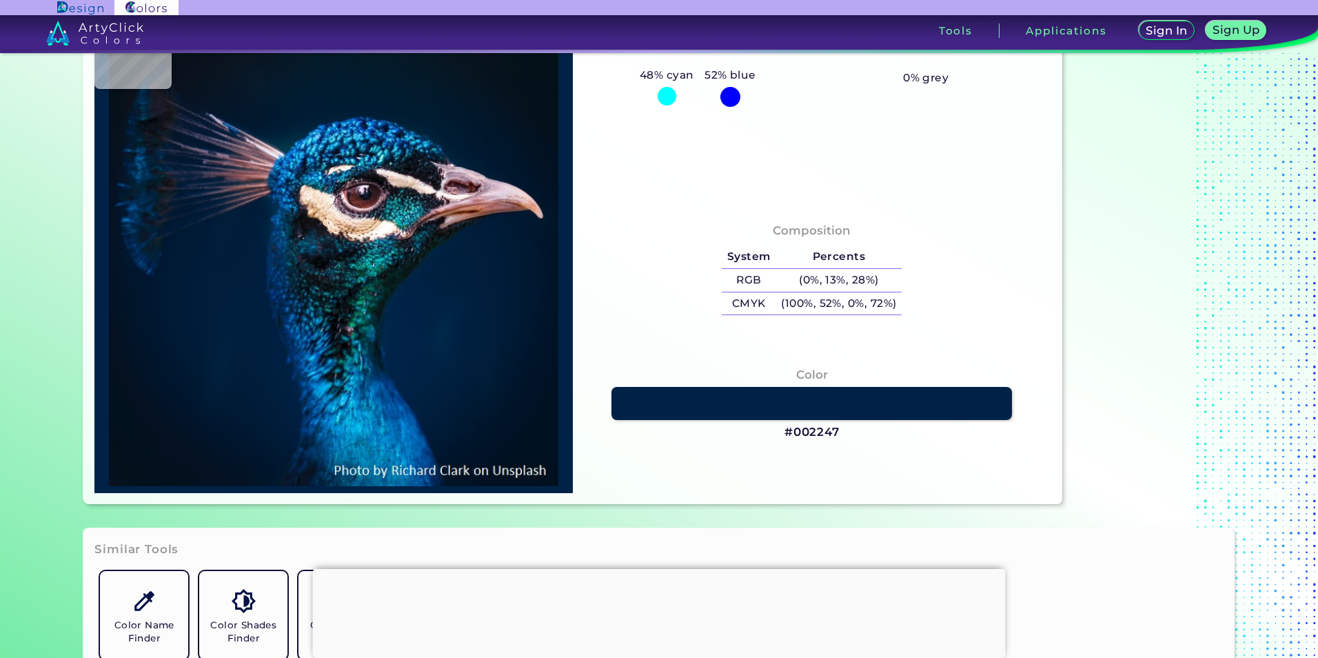
type input "#002247"
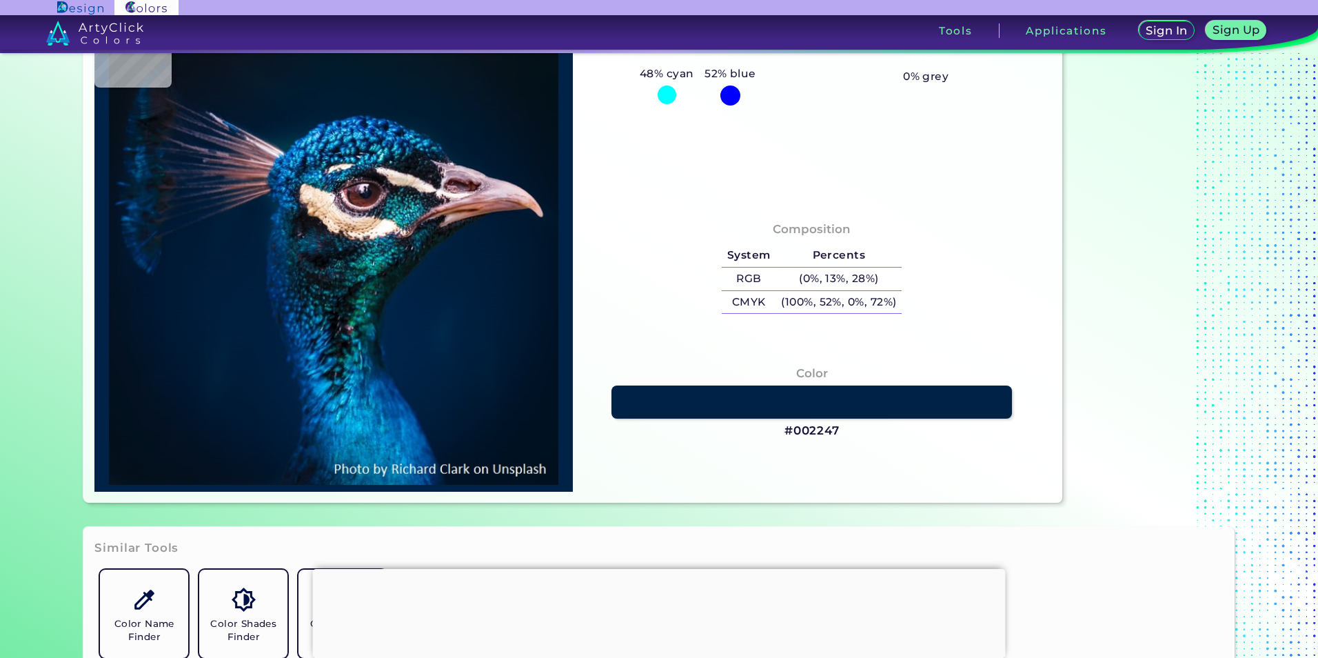
type input "#002245"
type input "#002346"
type input "#002446"
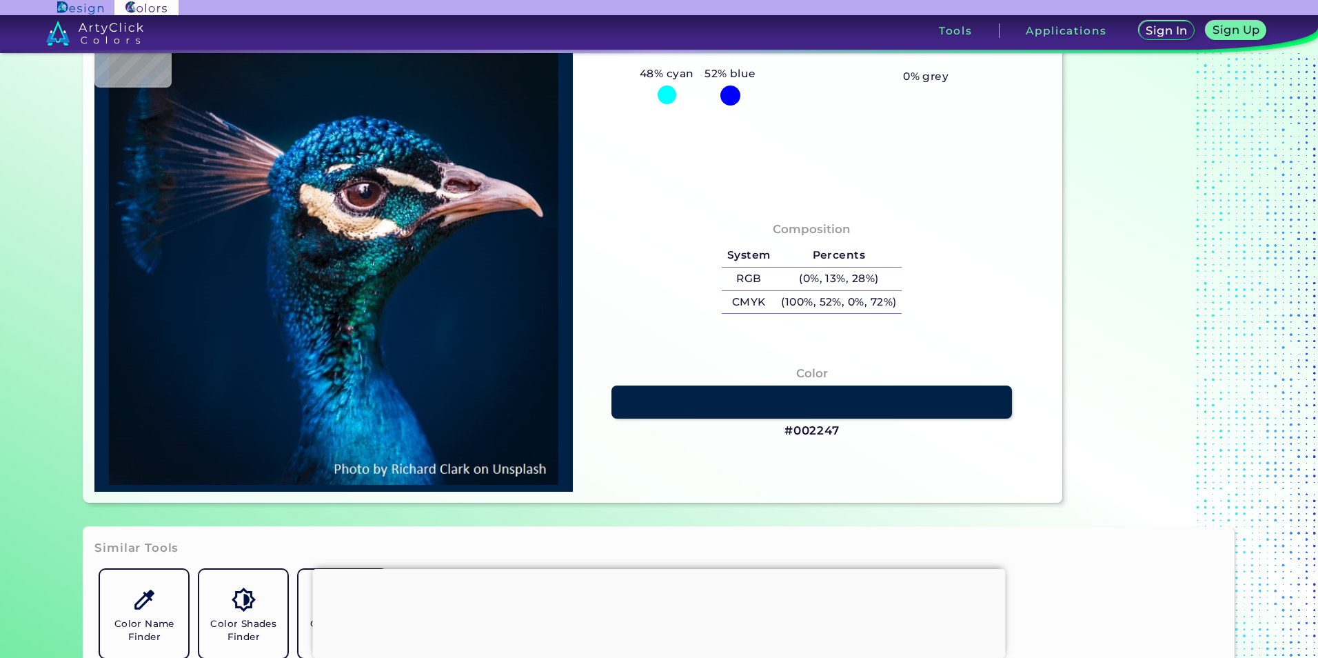
type input "#002446"
type input "#012549"
type input "#002748"
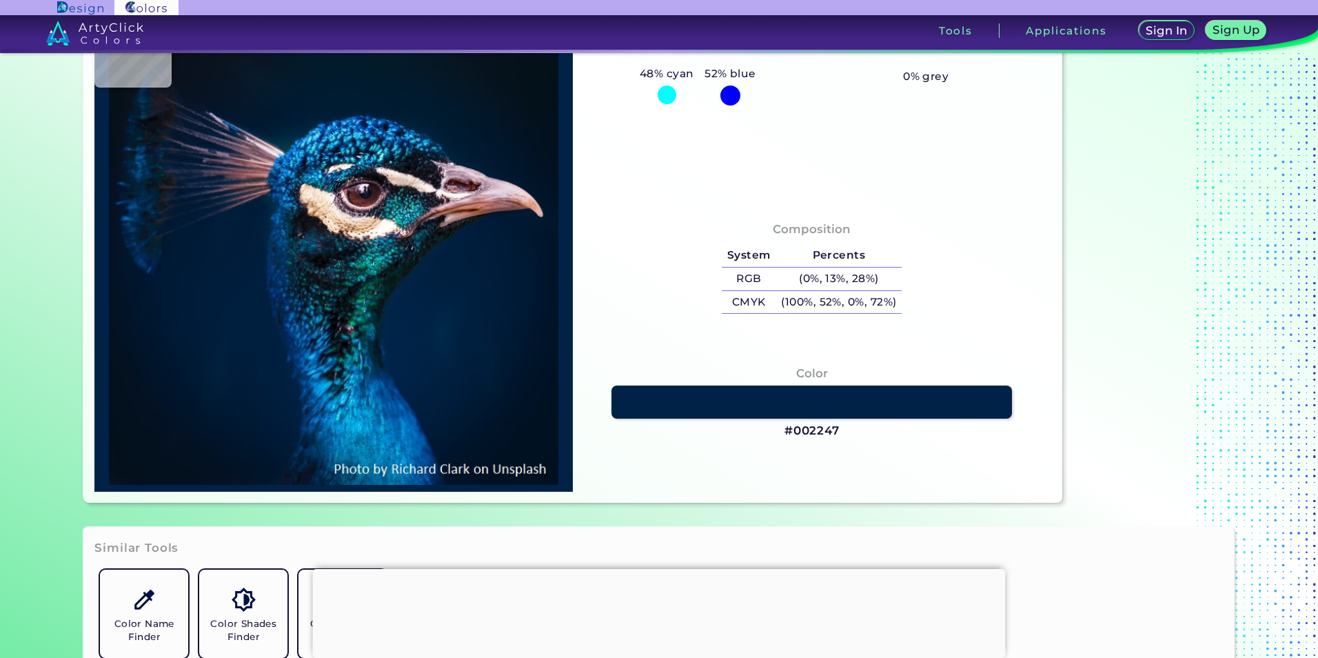
type input "#012547"
type input "#002242"
type input "#001f3e"
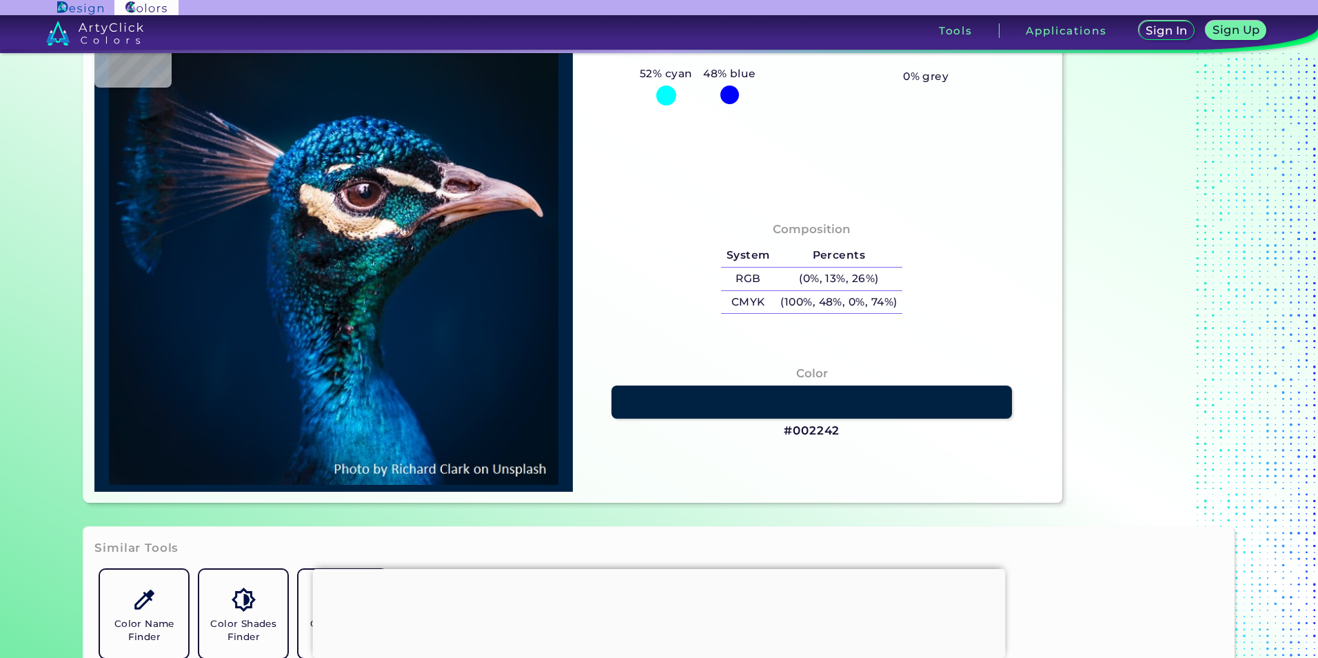
type input "#001F3E"
type input "#001e3e"
type input "#001E3E"
type input "#001d3d"
type input "#001D3D"
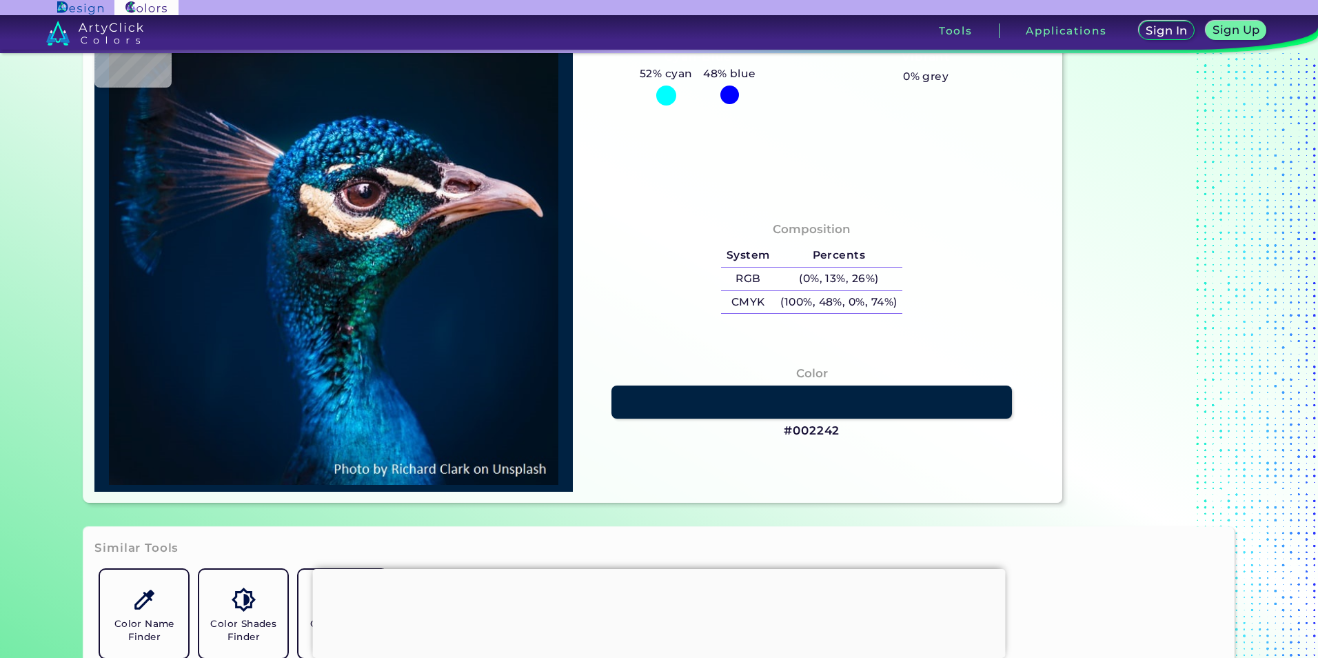
type input "#001d3b"
type input "#001D3B"
type input "#011c3a"
type input "#011C3A"
type input "#031c3b"
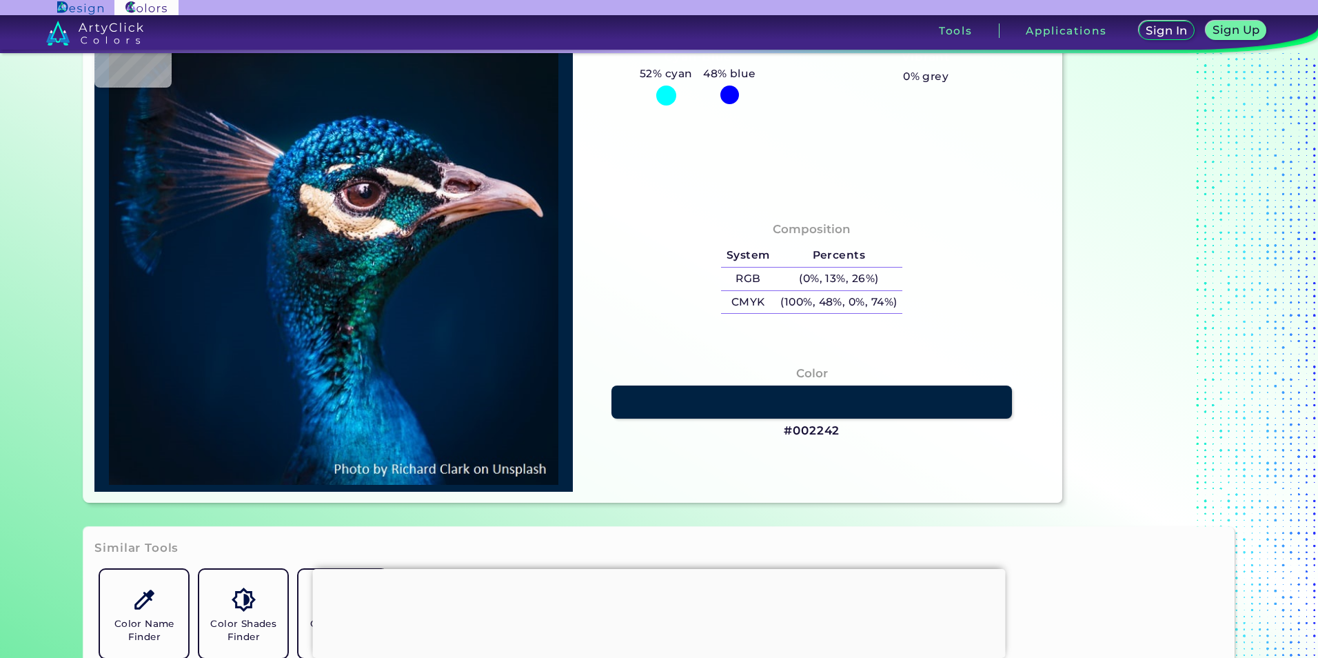
type input "#031C3B"
type input "#011c39"
type input "#011C39"
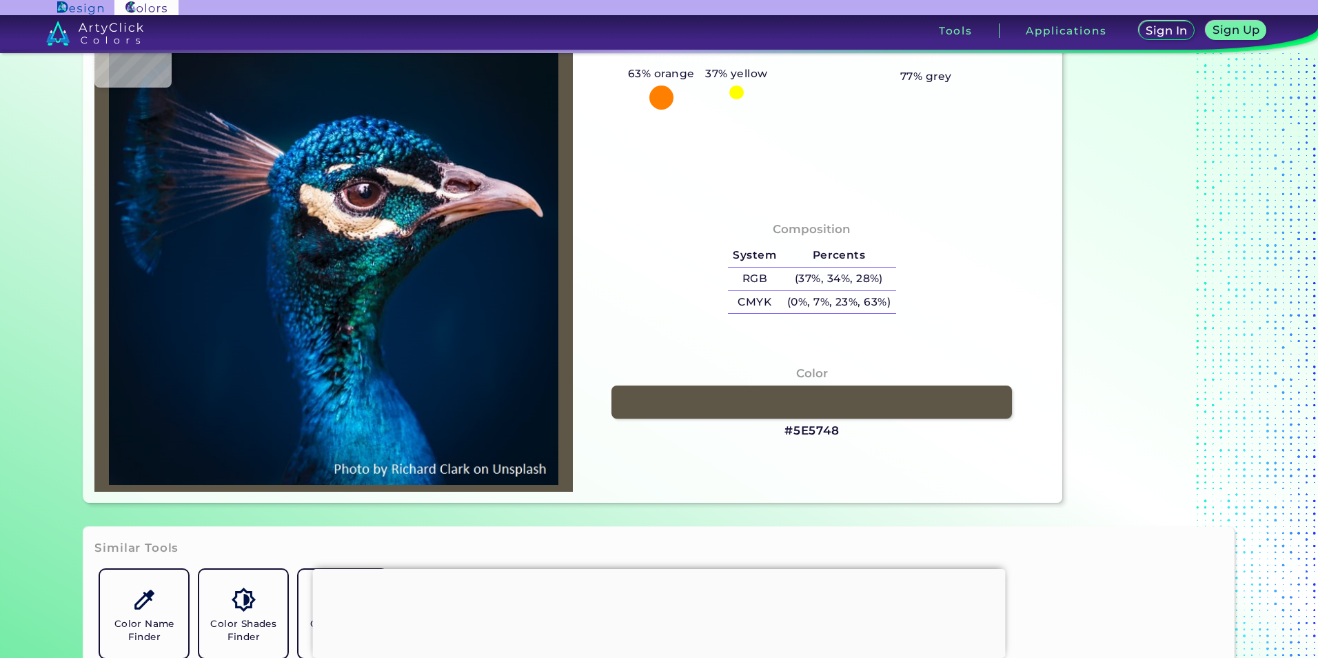
click at [656, 569] on div at bounding box center [659, 569] width 693 height 0
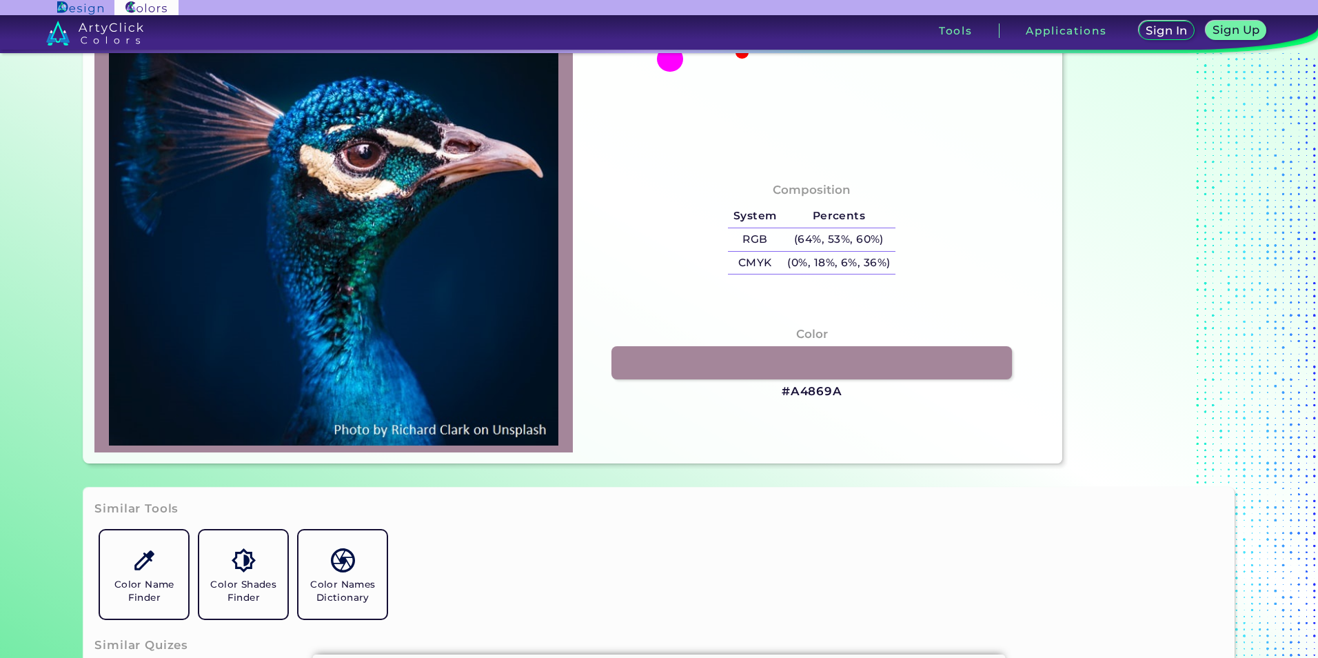
scroll to position [207, 0]
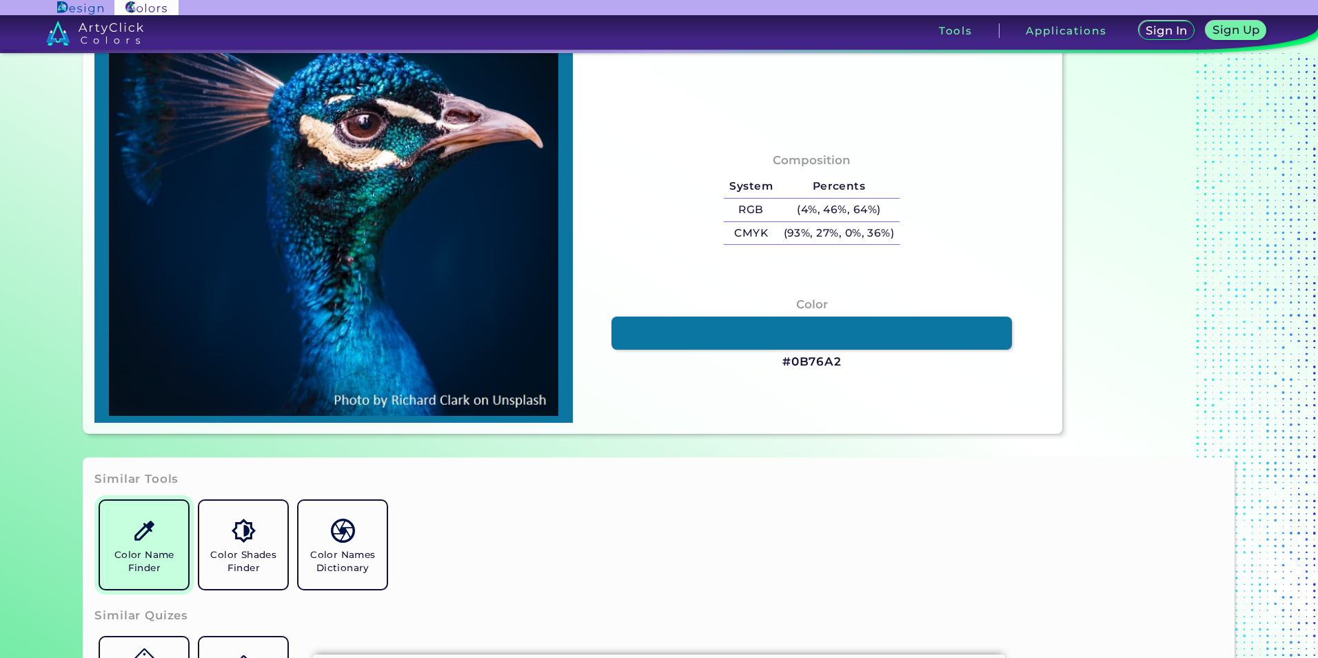
click at [172, 564] on h5 "Color Name Finder" at bounding box center [143, 561] width 77 height 26
